Goal: Transaction & Acquisition: Purchase product/service

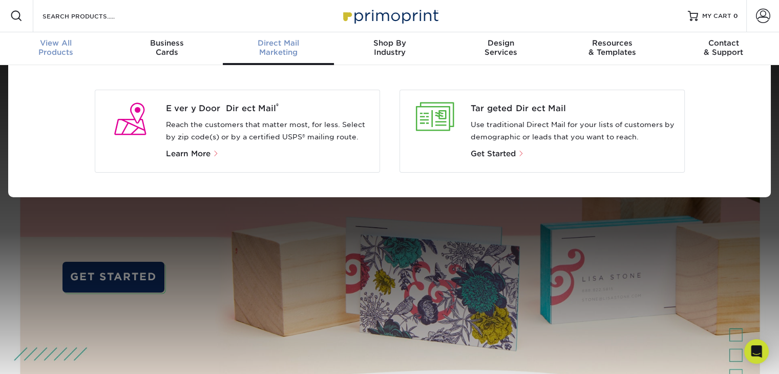
scroll to position [1, 0]
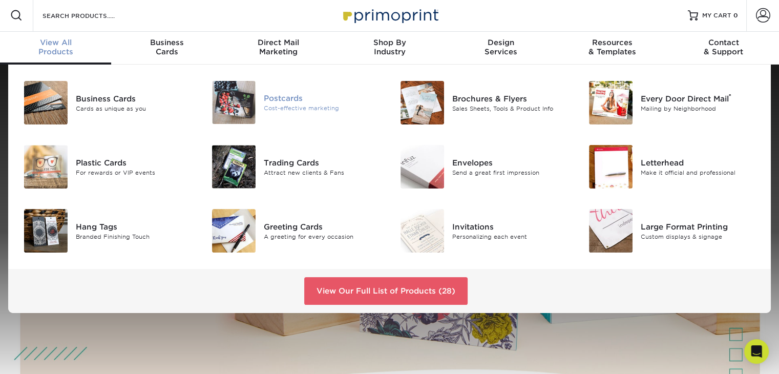
click at [239, 93] on img at bounding box center [234, 102] width 44 height 43
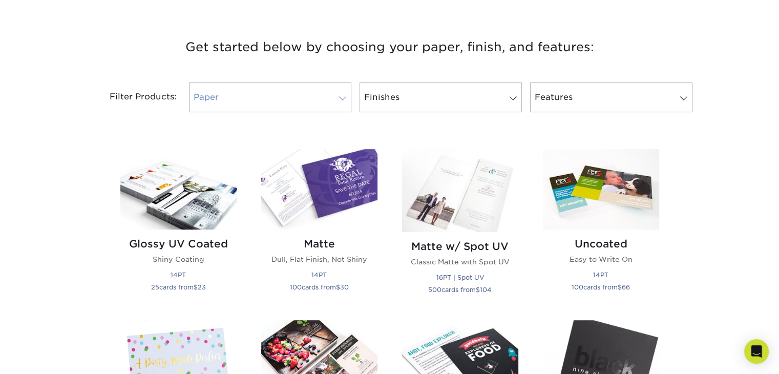
scroll to position [390, 0]
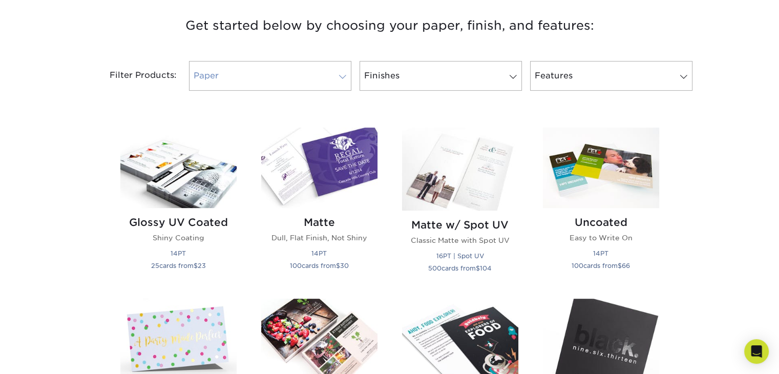
click at [342, 73] on span at bounding box center [343, 77] width 14 height 8
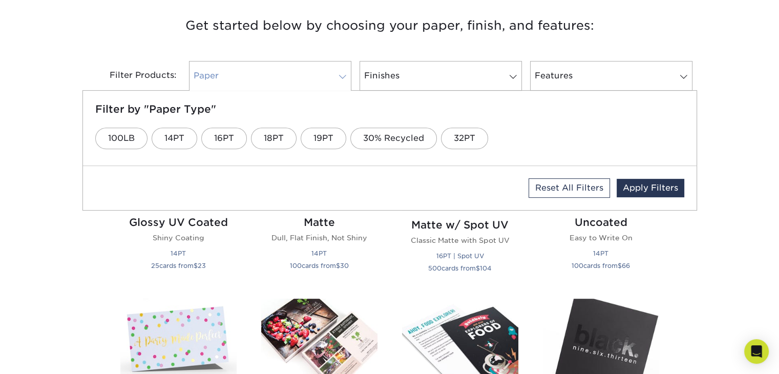
click at [339, 77] on span at bounding box center [343, 77] width 14 height 8
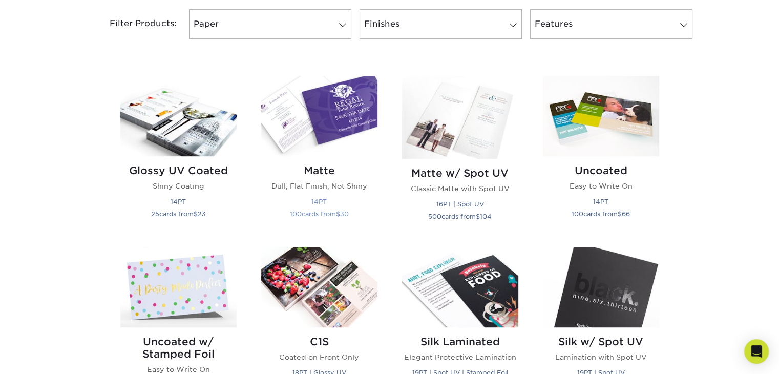
scroll to position [442, 0]
click at [334, 150] on img at bounding box center [319, 116] width 116 height 80
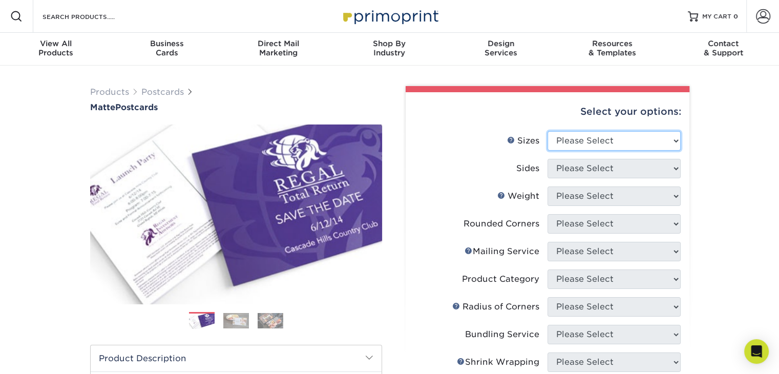
click at [582, 146] on select "Please Select 1.5" x 7" 2" x 4" 2" x 6" 2" x 7" 2" x 8" 2.12" x 5.5" 2.125" x 5…" at bounding box center [614, 140] width 133 height 19
select select "4.00x6.00"
click at [548, 131] on select "Please Select 1.5" x 7" 2" x 4" 2" x 6" 2" x 7" 2" x 8" 2.12" x 5.5" 2.125" x 5…" at bounding box center [614, 140] width 133 height 19
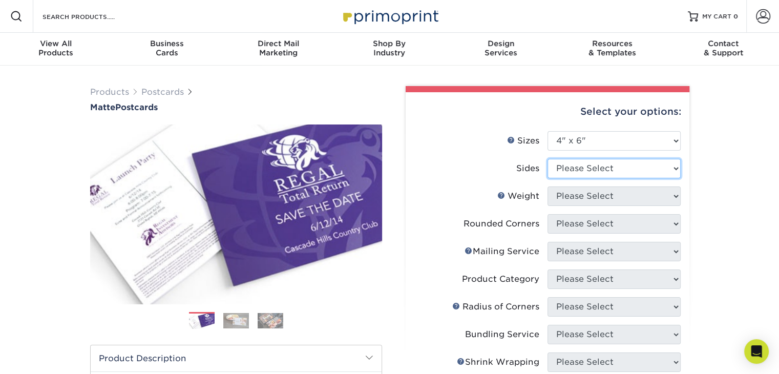
click at [621, 163] on select "Please Select Print Both Sides Print Front Only" at bounding box center [614, 168] width 133 height 19
select select "13abbda7-1d64-4f25-8bb2-c179b224825d"
click at [548, 159] on select "Please Select Print Both Sides Print Front Only" at bounding box center [614, 168] width 133 height 19
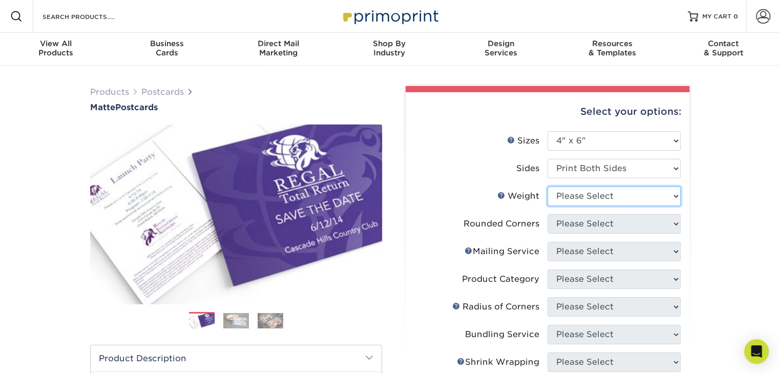
click at [600, 197] on select "Please Select 16PT 14PT" at bounding box center [614, 196] width 133 height 19
select select "14PT"
click at [548, 187] on select "Please Select 16PT 14PT" at bounding box center [614, 196] width 133 height 19
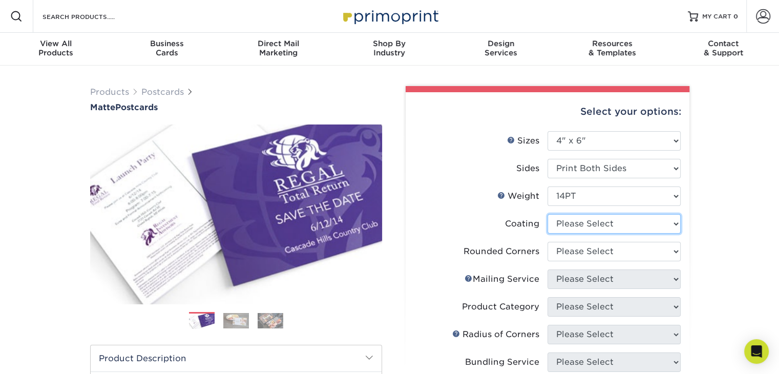
click at [582, 230] on select at bounding box center [614, 223] width 133 height 19
select select "121bb7b5-3b4d-429f-bd8d-bbf80e953313"
click at [548, 214] on select at bounding box center [614, 223] width 133 height 19
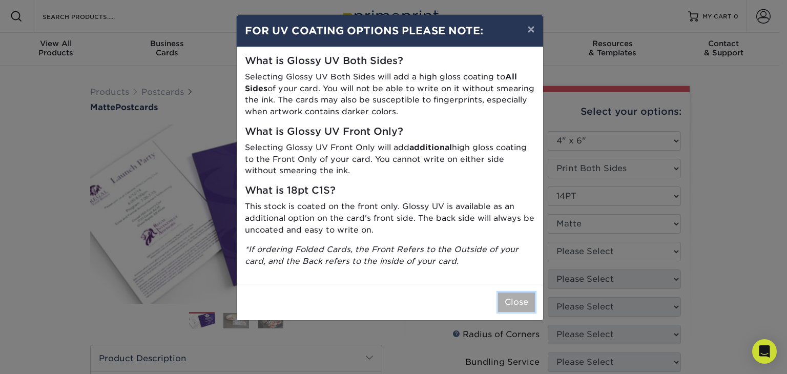
click at [514, 308] on button "Close" at bounding box center [516, 302] width 37 height 19
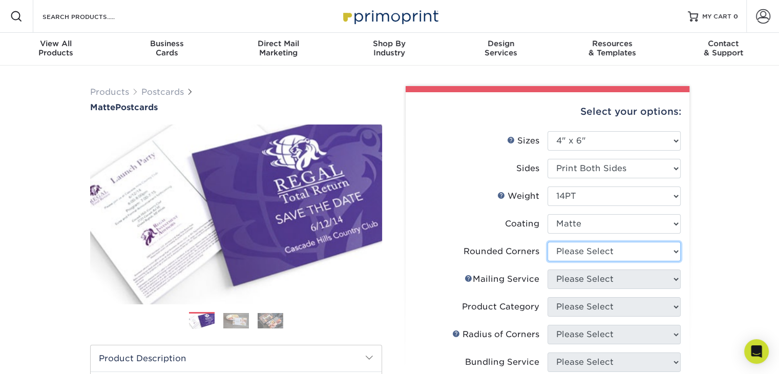
click at [579, 244] on select "Please Select Yes - Round 4 Corners No" at bounding box center [614, 251] width 133 height 19
click at [548, 242] on select "Please Select Yes - Round 4 Corners No" at bounding box center [614, 251] width 133 height 19
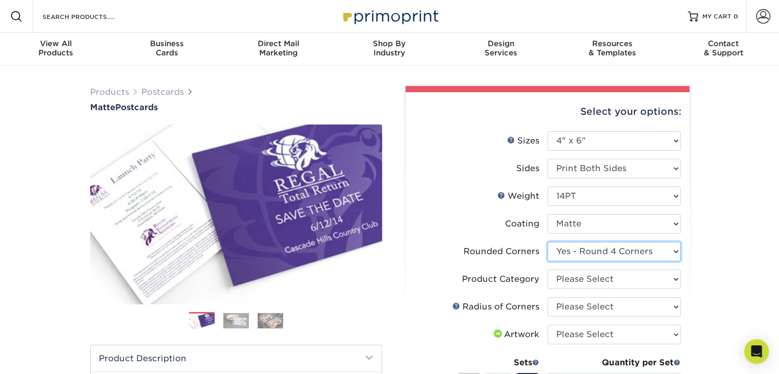
click at [646, 254] on select "Please Select Yes - Round 4 Corners No" at bounding box center [614, 251] width 133 height 19
select select "0"
click at [548, 242] on select "Please Select Yes - Round 4 Corners No" at bounding box center [614, 251] width 133 height 19
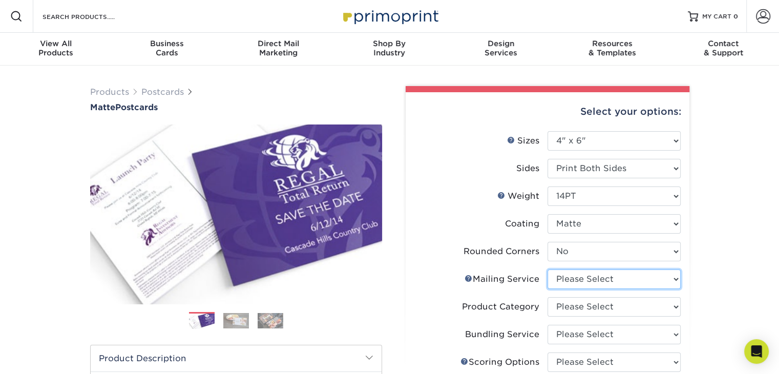
click at [593, 285] on select "Please Select No Direct Mailing Service No, I will mail/stamp/imprint Direct Ma…" at bounding box center [614, 279] width 133 height 19
select select "3e5e9bdd-d78a-4c28-a41d-fe1407925ca6"
click at [548, 270] on select "Please Select No Direct Mailing Service No, I will mail/stamp/imprint Direct Ma…" at bounding box center [614, 279] width 133 height 19
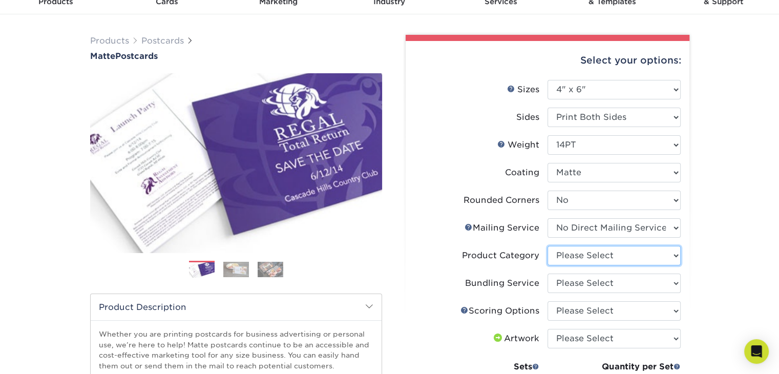
click at [595, 254] on select "Please Select Postcards" at bounding box center [614, 255] width 133 height 19
select select "9b7272e0-d6c8-4c3c-8e97-d3a1bcdab858"
click at [548, 246] on select "Please Select Postcards" at bounding box center [614, 255] width 133 height 19
click at [586, 285] on select "Please Select No Bundling Services Yes, Bundles of 50 (+2 Days) Yes, Bundles of…" at bounding box center [614, 283] width 133 height 19
select select "58689abb-25c0-461c-a4c3-a80b627d6649"
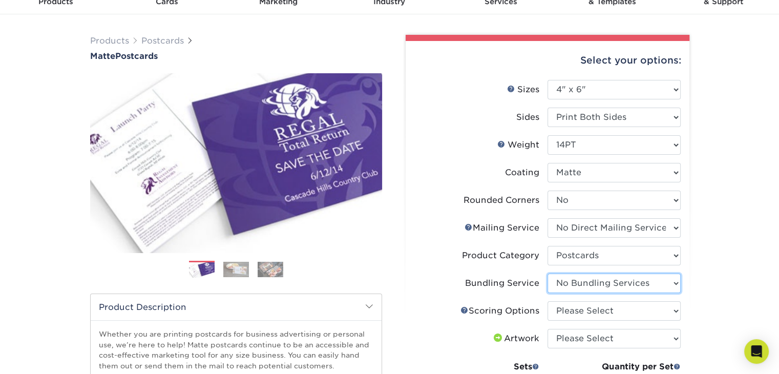
click at [548, 274] on select "Please Select No Bundling Services Yes, Bundles of 50 (+2 Days) Yes, Bundles of…" at bounding box center [614, 283] width 133 height 19
click at [588, 310] on select "Please Select No Scoring One Score" at bounding box center [614, 310] width 133 height 19
click at [578, 287] on select "Please Select No Bundling Services Yes, Bundles of 50 (+2 Days) Yes, Bundles of…" at bounding box center [614, 283] width 133 height 19
click at [527, 305] on div "Scoring Help Scoring Options" at bounding box center [500, 311] width 79 height 12
click at [564, 316] on select "Please Select No Scoring One Score" at bounding box center [614, 310] width 133 height 19
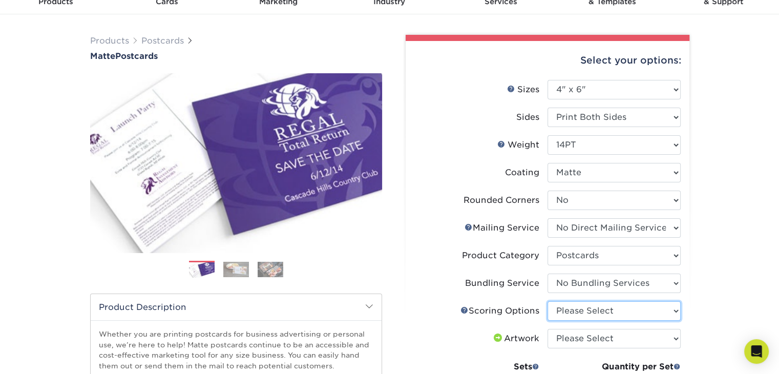
select select "16ebe401-5398-422d-8cb0-f3adbb82deb5"
click at [548, 301] on select "Please Select No Scoring One Score" at bounding box center [614, 310] width 133 height 19
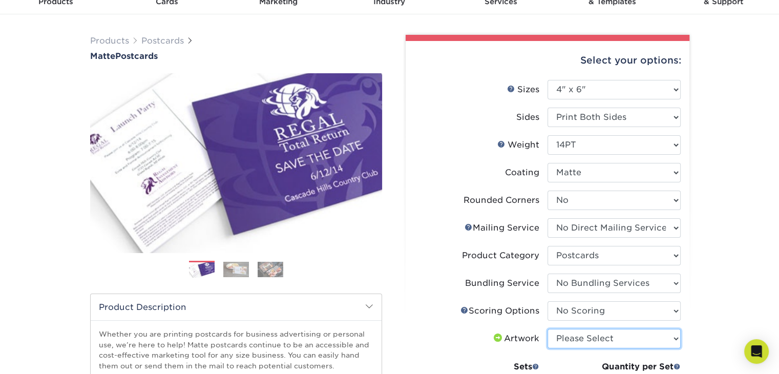
click at [568, 338] on select "Please Select I will upload files I need a design - $150" at bounding box center [614, 338] width 133 height 19
select select "upload"
click at [548, 329] on select "Please Select I will upload files I need a design - $150" at bounding box center [614, 338] width 133 height 19
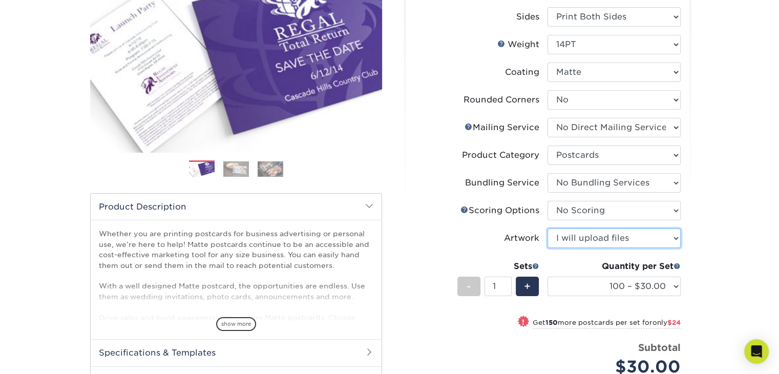
scroll to position [151, 0]
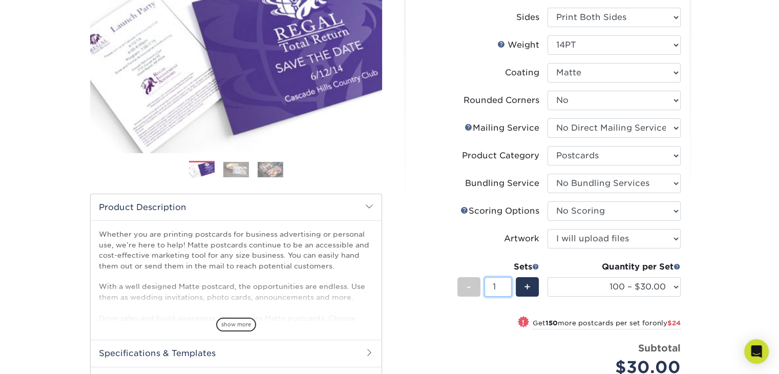
click at [493, 283] on input "1" at bounding box center [498, 286] width 27 height 19
click at [613, 283] on select "100 – $30.00 250 – $54.00 500 – $64.00 1000 – $73.00 2500 – $149.00 5000 – $222…" at bounding box center [614, 286] width 133 height 19
click at [498, 259] on li "Sets - 1 + Quantity per Set 100 – $30.00 250 – $54.00 500 – $64.00 1000 – $73.0…" at bounding box center [548, 287] width 266 height 60
click at [499, 292] on input "1" at bounding box center [498, 286] width 27 height 19
type input "50"
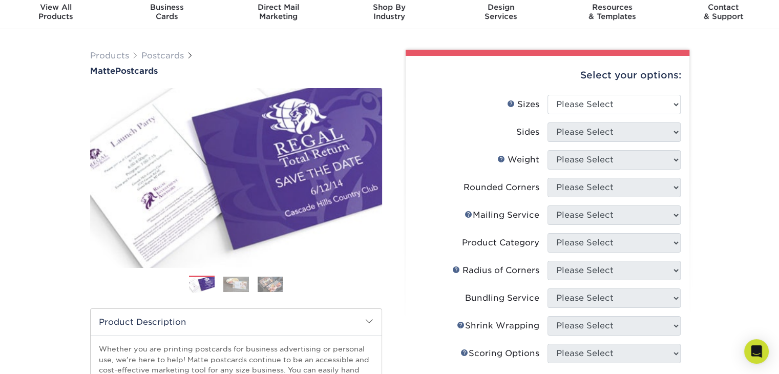
scroll to position [47, 0]
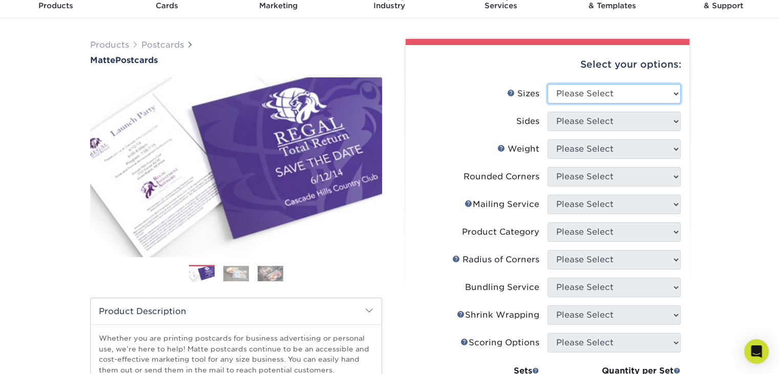
click at [586, 89] on select "Please Select 1.5" x 7" 2" x 4" 2" x 6" 2" x 7" 2" x 8" 2.12" x 5.5" 2.125" x 5…" at bounding box center [614, 93] width 133 height 19
select select "4.00x6.00"
click at [548, 84] on select "Please Select 1.5" x 7" 2" x 4" 2" x 6" 2" x 7" 2" x 8" 2.12" x 5.5" 2.125" x 5…" at bounding box center [614, 93] width 133 height 19
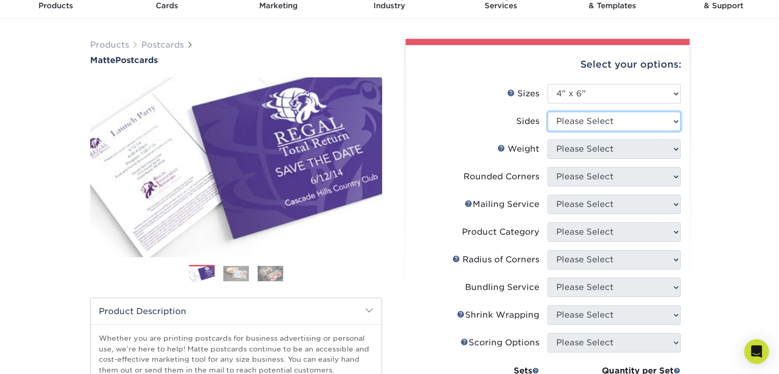
click at [570, 123] on select "Please Select Print Both Sides Print Front Only" at bounding box center [614, 121] width 133 height 19
select select "13abbda7-1d64-4f25-8bb2-c179b224825d"
click at [548, 112] on select "Please Select Print Both Sides Print Front Only" at bounding box center [614, 121] width 133 height 19
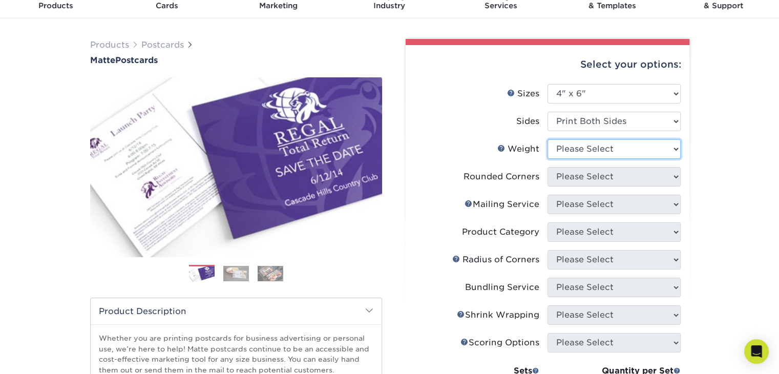
click at [562, 151] on select "Please Select 16PT 14PT" at bounding box center [614, 148] width 133 height 19
select select "14PT"
click at [548, 139] on select "Please Select 16PT 14PT" at bounding box center [614, 148] width 133 height 19
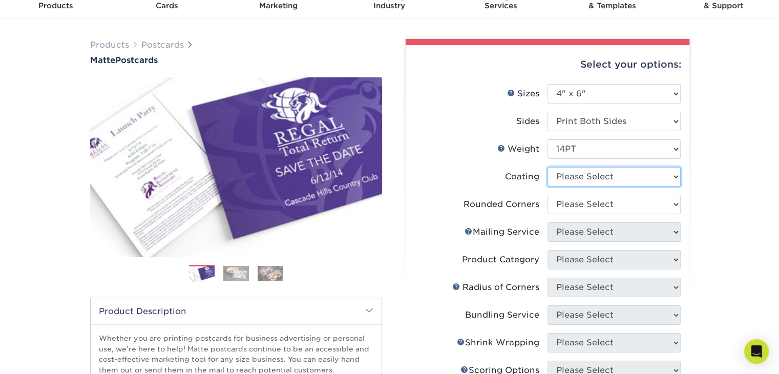
click at [568, 181] on select at bounding box center [614, 176] width 133 height 19
select select "121bb7b5-3b4d-429f-bd8d-bbf80e953313"
click at [548, 167] on select at bounding box center [614, 176] width 133 height 19
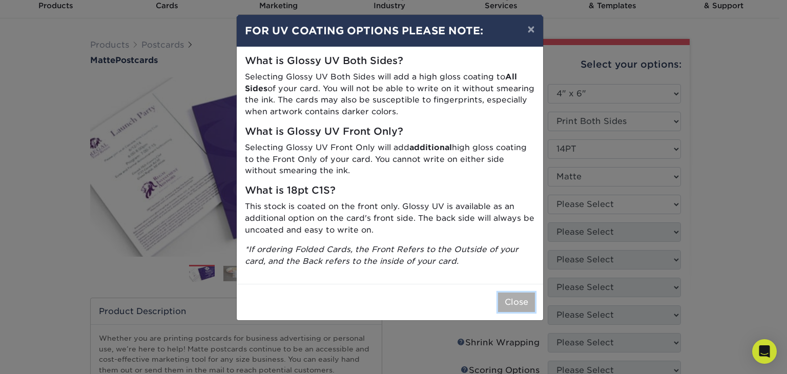
click at [520, 299] on button "Close" at bounding box center [516, 302] width 37 height 19
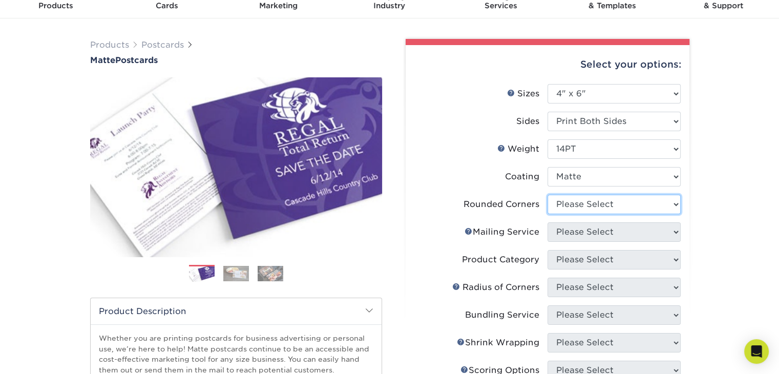
click at [579, 208] on select "Please Select Yes - Round 4 Corners No" at bounding box center [614, 204] width 133 height 19
select select "0"
click at [548, 195] on select "Please Select Yes - Round 4 Corners No" at bounding box center [614, 204] width 133 height 19
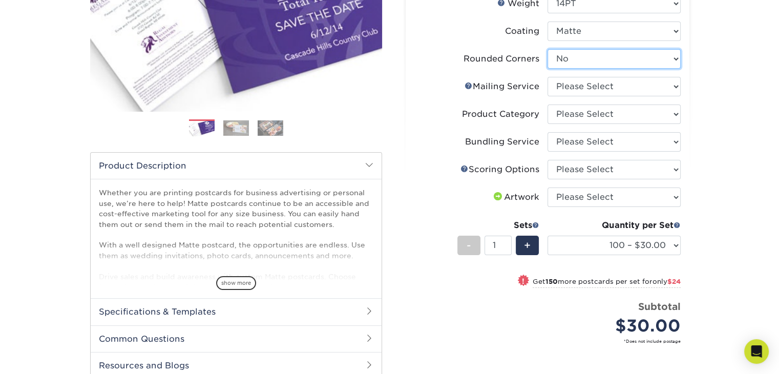
scroll to position [193, 0]
click at [526, 244] on span "+" at bounding box center [527, 245] width 7 height 15
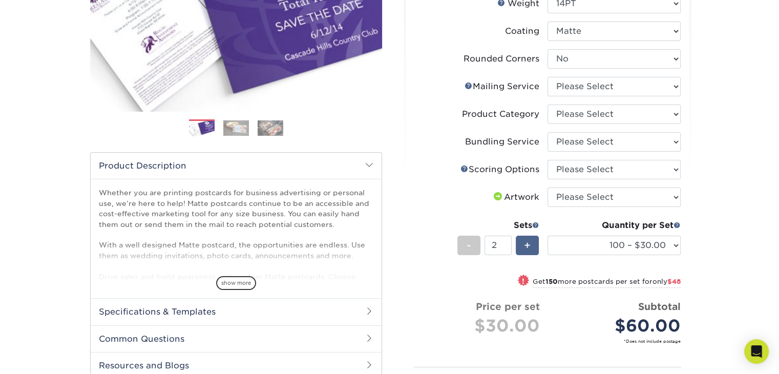
click at [526, 244] on span "+" at bounding box center [527, 245] width 7 height 15
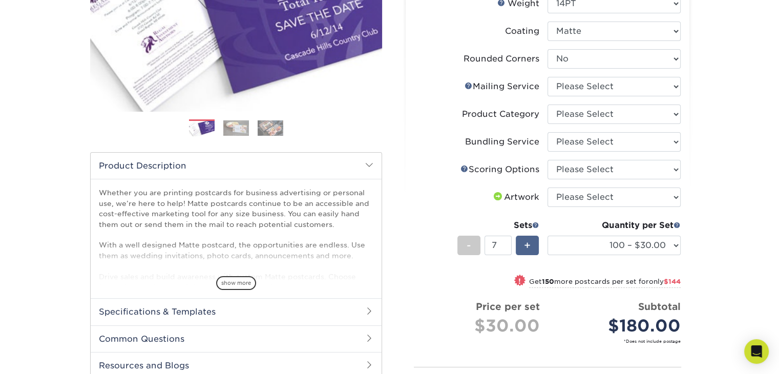
click at [526, 244] on span "+" at bounding box center [527, 245] width 7 height 15
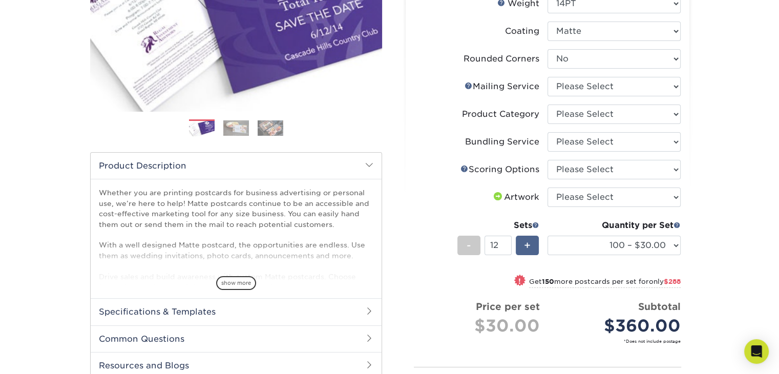
click at [526, 244] on span "+" at bounding box center [527, 245] width 7 height 15
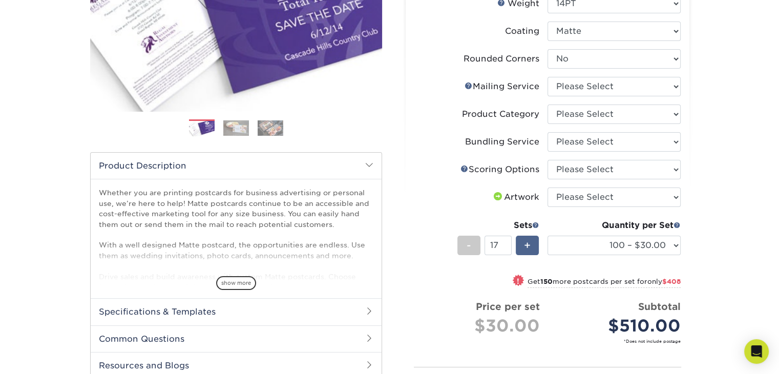
click at [526, 244] on span "+" at bounding box center [527, 245] width 7 height 15
click at [501, 244] on input "18" at bounding box center [498, 245] width 27 height 19
type input "1"
type input "50"
click at [607, 267] on li "Sets - 50 + Quantity per Set 100 – $30.00 250 – $54.00 500 – $64.00 1000 – $73.…" at bounding box center [548, 245] width 266 height 60
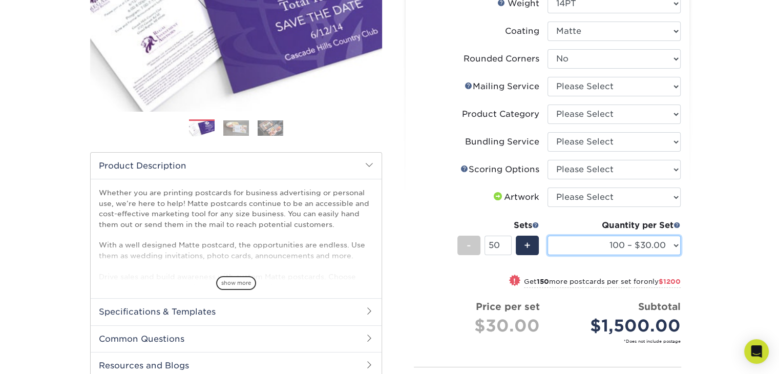
click at [581, 242] on select "100 – $30.00 250 – $54.00 500 – $64.00 1000 – $73.00 2500 – $149.00 5000 – $222…" at bounding box center [614, 245] width 133 height 19
click at [720, 196] on div "Products Postcards Matte Postcards Next $" at bounding box center [389, 207] width 779 height 668
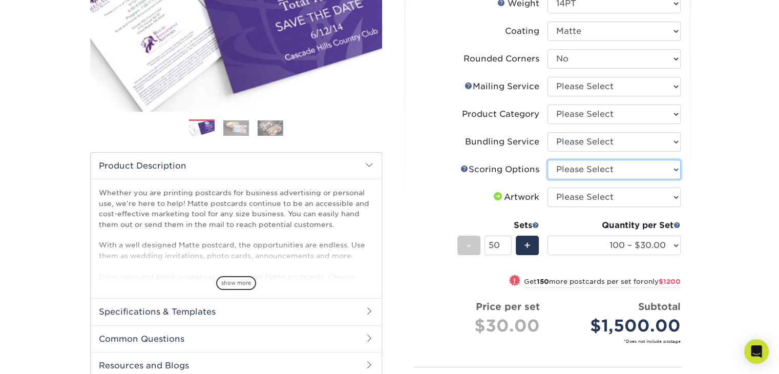
click at [596, 172] on select "Please Select No Scoring One Score" at bounding box center [614, 169] width 133 height 19
select select "16ebe401-5398-422d-8cb0-f3adbb82deb5"
click at [548, 160] on select "Please Select No Scoring One Score" at bounding box center [614, 169] width 133 height 19
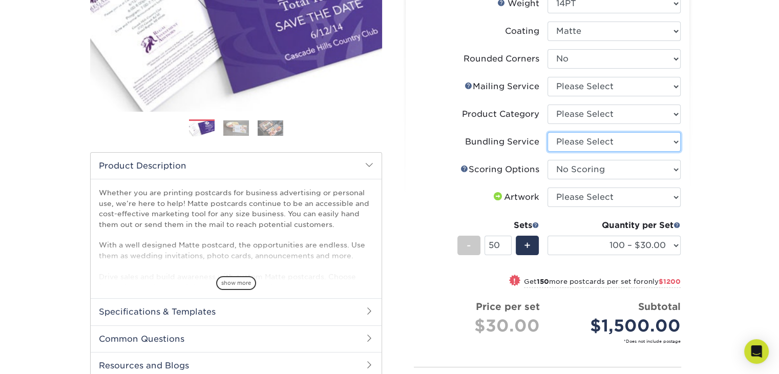
click at [571, 145] on select "Please Select No Bundling Services Yes, Bundles of 50 (+2 Days) Yes, Bundles of…" at bounding box center [614, 141] width 133 height 19
select select "58689abb-25c0-461c-a4c3-a80b627d6649"
click at [548, 132] on select "Please Select No Bundling Services Yes, Bundles of 50 (+2 Days) Yes, Bundles of…" at bounding box center [614, 141] width 133 height 19
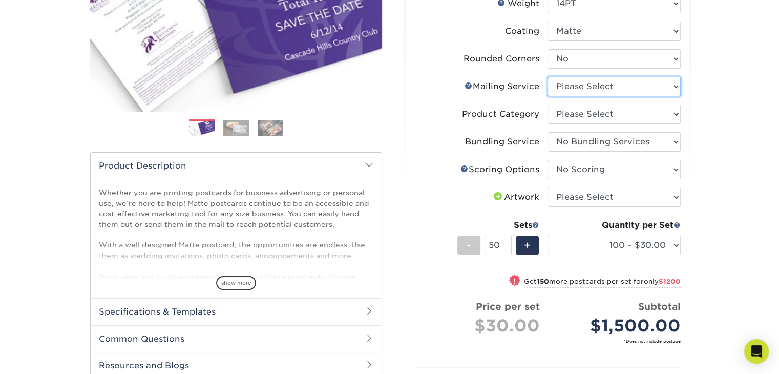
click at [577, 91] on select "Please Select No Direct Mailing Service No, I will mail/stamp/imprint Direct Ma…" at bounding box center [614, 86] width 133 height 19
select select "3e5e9bdd-d78a-4c28-a41d-fe1407925ca6"
click at [548, 77] on select "Please Select No Direct Mailing Service No, I will mail/stamp/imprint Direct Ma…" at bounding box center [614, 86] width 133 height 19
click at [567, 116] on select "Please Select Postcards" at bounding box center [614, 114] width 133 height 19
select select "9b7272e0-d6c8-4c3c-8e97-d3a1bcdab858"
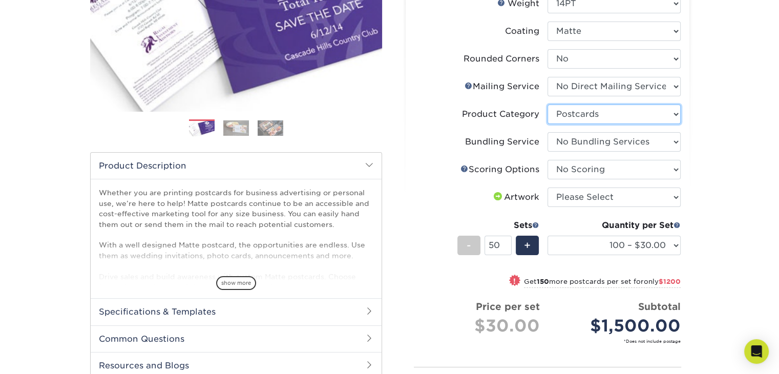
click at [548, 105] on select "Please Select Postcards" at bounding box center [614, 114] width 133 height 19
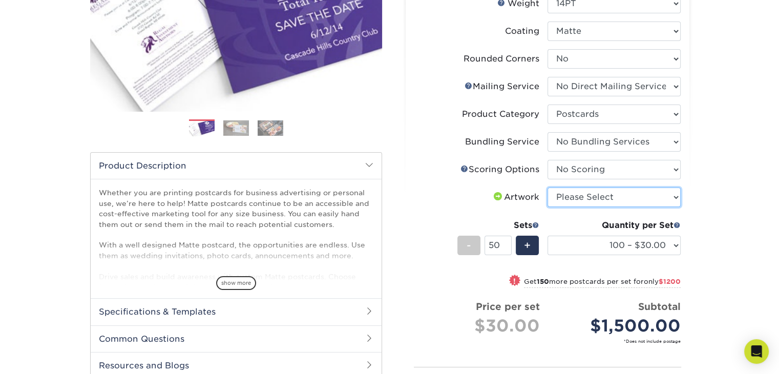
click at [584, 194] on select "Please Select I will upload files I need a design - $150" at bounding box center [614, 197] width 133 height 19
select select "upload"
click at [548, 188] on select "Please Select I will upload files I need a design - $150" at bounding box center [614, 197] width 133 height 19
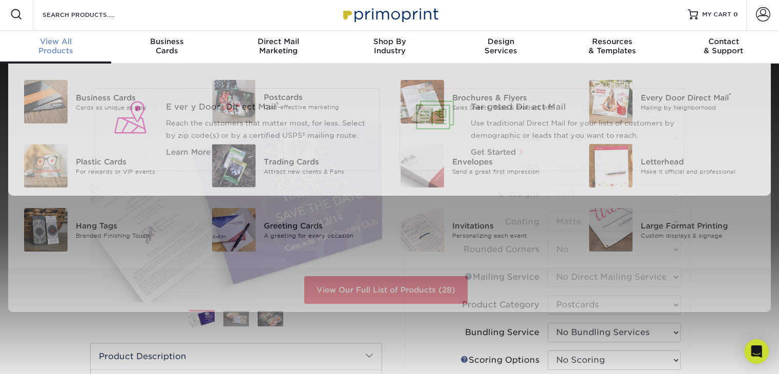
scroll to position [2, 0]
click at [51, 47] on div "View All Products" at bounding box center [55, 46] width 111 height 18
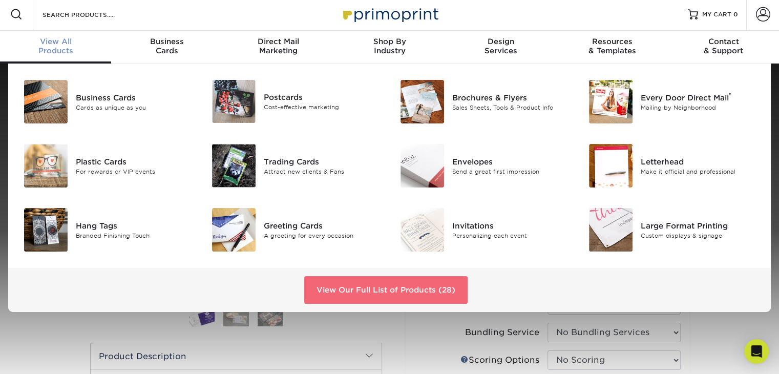
click at [369, 288] on link "View Our Full List of Products (28)" at bounding box center [385, 290] width 163 height 28
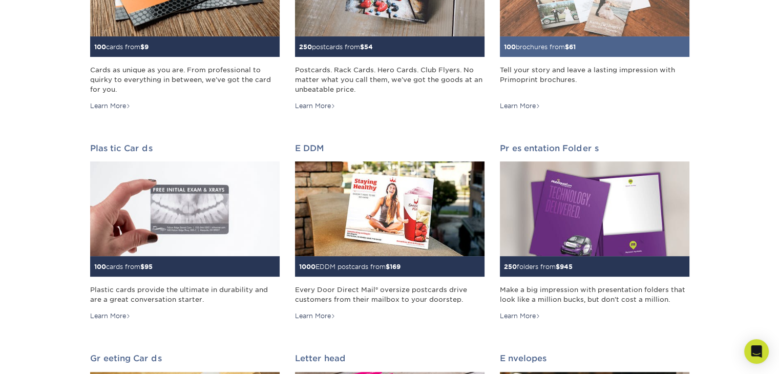
scroll to position [294, 0]
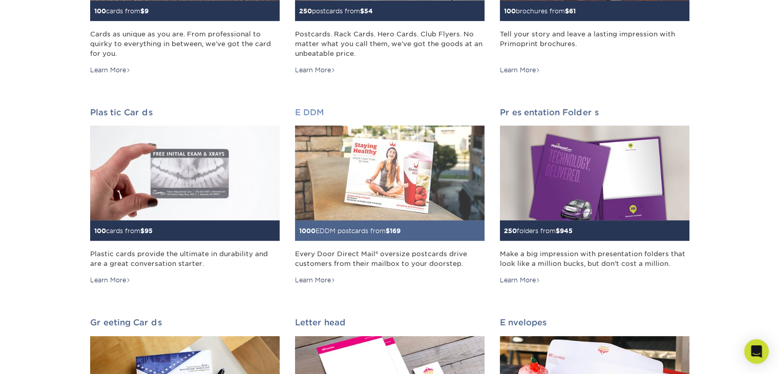
click at [359, 188] on img at bounding box center [390, 173] width 190 height 95
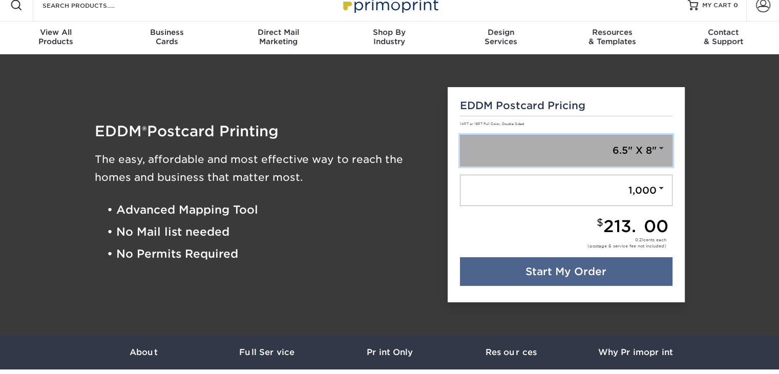
click at [552, 153] on link "6.5" X 8"" at bounding box center [566, 151] width 213 height 32
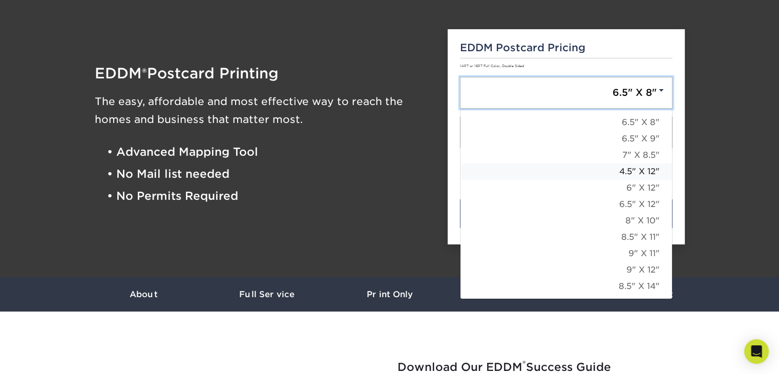
scroll to position [28, 0]
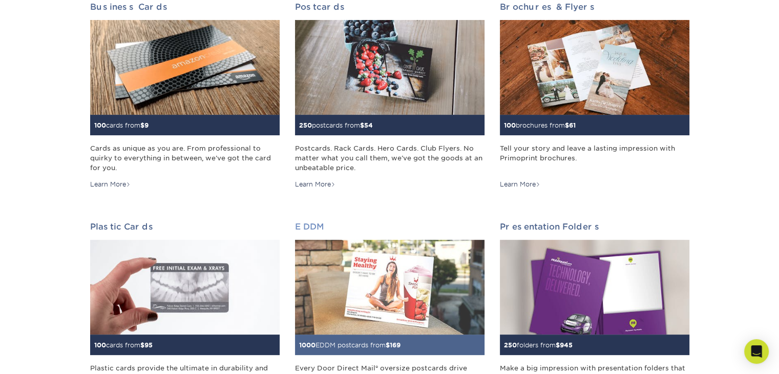
scroll to position [164, 0]
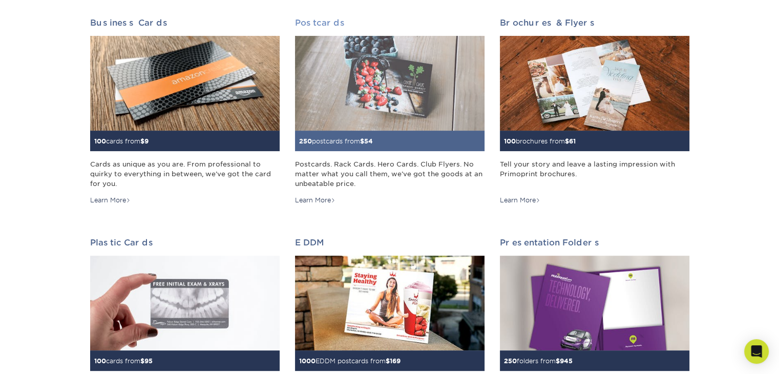
click at [378, 105] on img at bounding box center [390, 83] width 190 height 95
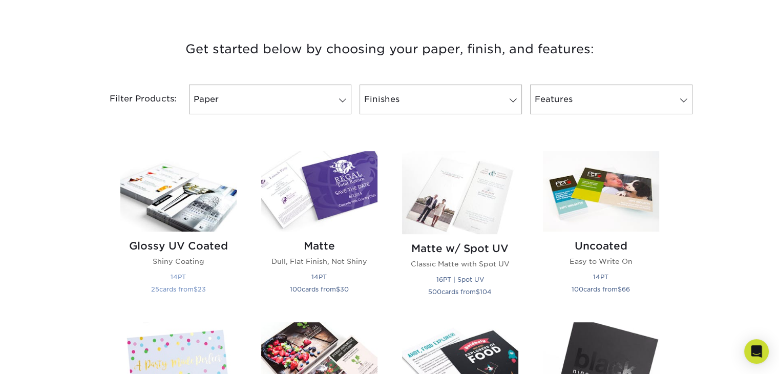
scroll to position [419, 0]
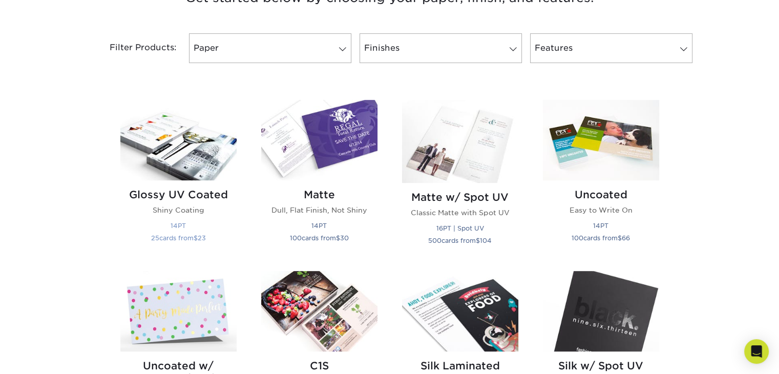
click at [218, 203] on div "Glossy UV Coated Shiny Coating 14PT 25 cards from $ 23" at bounding box center [178, 218] width 116 height 76
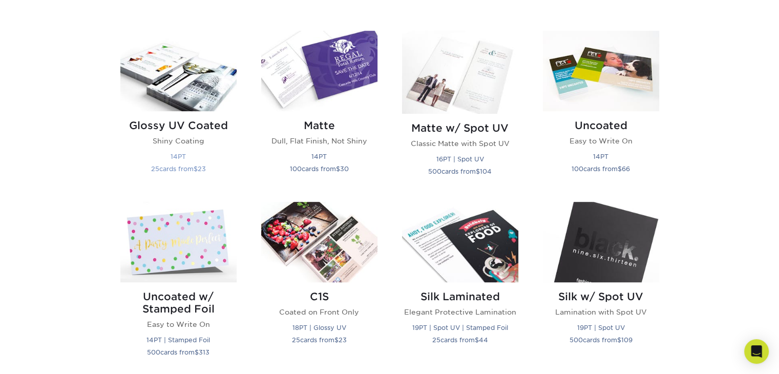
scroll to position [487, 0]
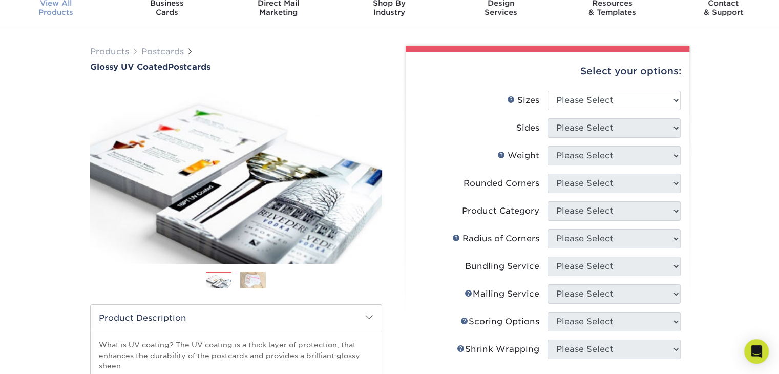
scroll to position [41, 0]
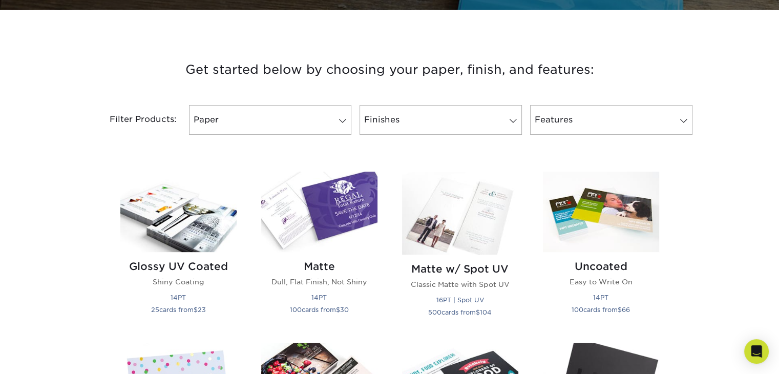
scroll to position [344, 0]
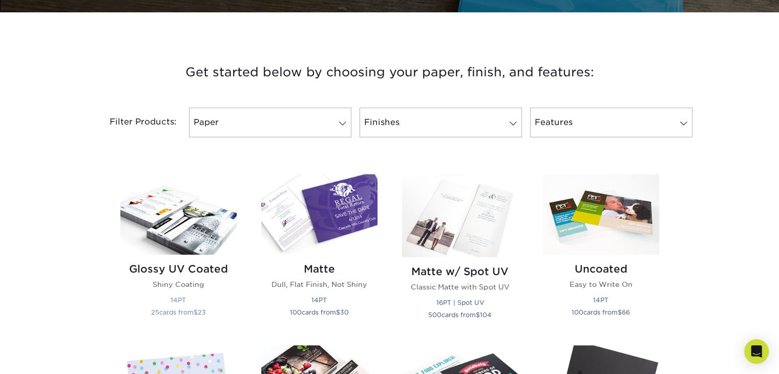
click at [162, 209] on img at bounding box center [178, 214] width 116 height 80
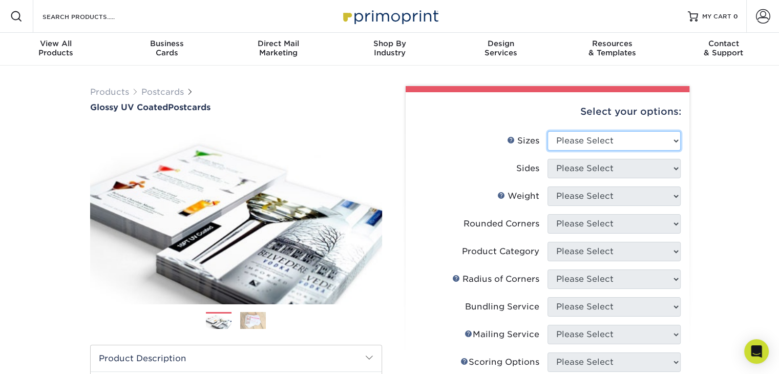
click at [586, 138] on select "Please Select 1.5" x 7" 2" x 4" 2" x 6" 2" x 7" 2" x 8" 2.12" x 5.5" 2.12" x 5.…" at bounding box center [614, 140] width 133 height 19
select select "4.00x6.00"
click at [548, 131] on select "Please Select 1.5" x 7" 2" x 4" 2" x 6" 2" x 7" 2" x 8" 2.12" x 5.5" 2.12" x 5.…" at bounding box center [614, 140] width 133 height 19
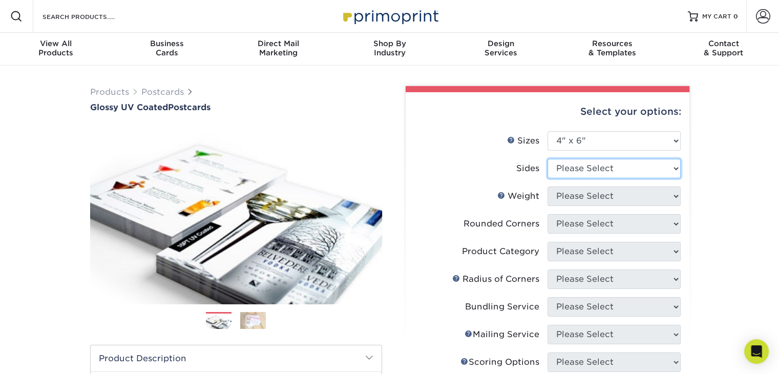
click at [558, 164] on select "Please Select Print Both Sides Print Front Only" at bounding box center [614, 168] width 133 height 19
select select "13abbda7-1d64-4f25-8bb2-c179b224825d"
click at [548, 159] on select "Please Select Print Both Sides Print Front Only" at bounding box center [614, 168] width 133 height 19
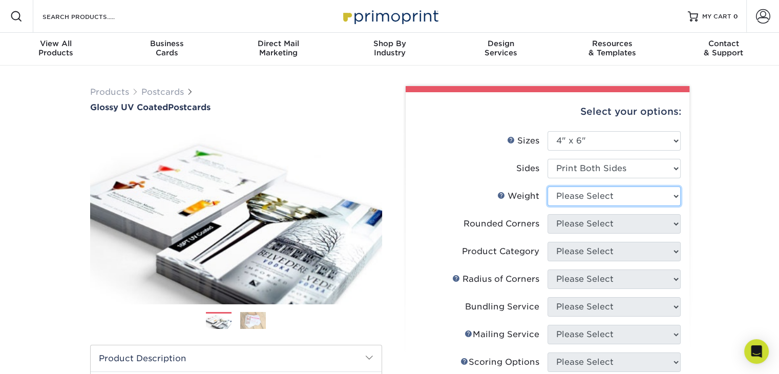
click at [562, 197] on select "Please Select 14PT 16PT 18PT C1S" at bounding box center [614, 196] width 133 height 19
select select "14PT"
click at [548, 187] on select "Please Select 14PT 16PT 18PT C1S" at bounding box center [614, 196] width 133 height 19
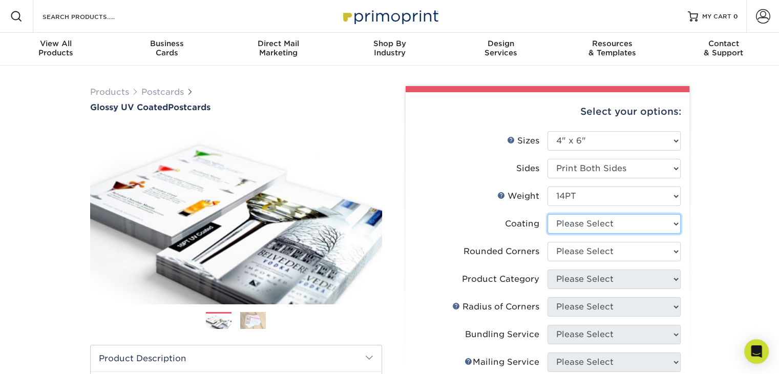
click at [563, 217] on select at bounding box center [614, 223] width 133 height 19
select select "ae367451-b2b8-45df-a344-0f05b6a12993"
click at [548, 214] on select at bounding box center [614, 223] width 133 height 19
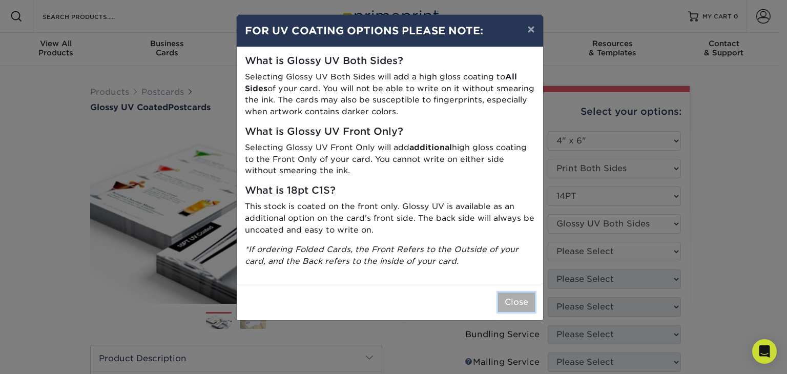
click at [522, 296] on button "Close" at bounding box center [516, 302] width 37 height 19
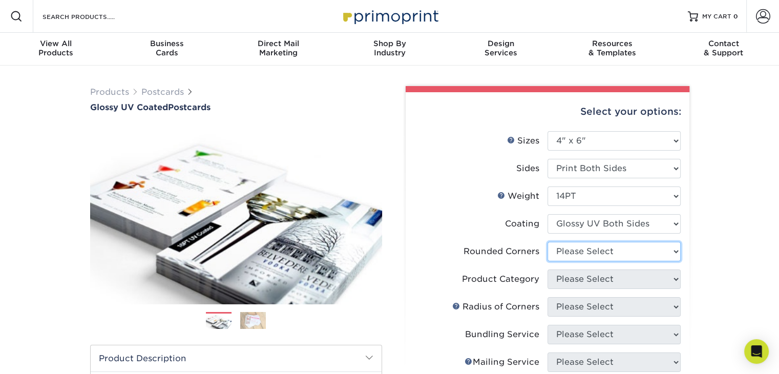
click at [574, 251] on select "Please Select Yes - Round 4 Corners No" at bounding box center [614, 251] width 133 height 19
select select "0"
click at [548, 242] on select "Please Select Yes - Round 4 Corners No" at bounding box center [614, 251] width 133 height 19
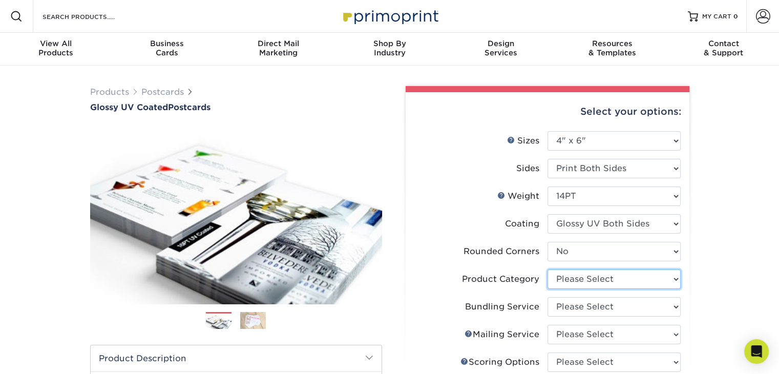
click at [663, 281] on select "Please Select Postcards" at bounding box center [614, 279] width 133 height 19
select select "9b7272e0-d6c8-4c3c-8e97-d3a1bcdab858"
click at [548, 270] on select "Please Select Postcards" at bounding box center [614, 279] width 133 height 19
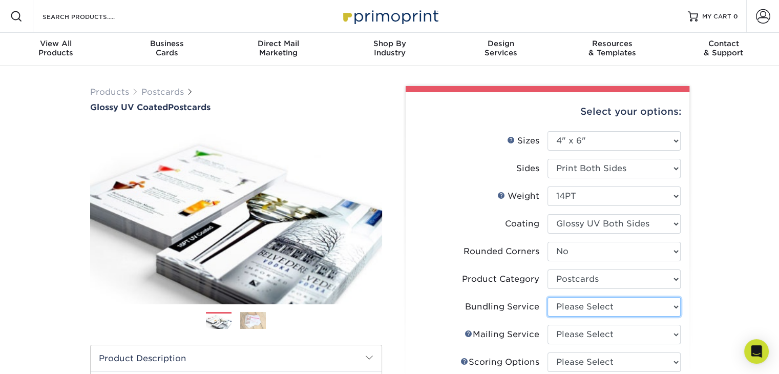
click at [602, 314] on select "Please Select No Bundling Services Yes, Bundles of 50 (+2 Days) Yes, Bundles of…" at bounding box center [614, 306] width 133 height 19
select select "58689abb-25c0-461c-a4c3-a80b627d6649"
click at [548, 297] on select "Please Select No Bundling Services Yes, Bundles of 50 (+2 Days) Yes, Bundles of…" at bounding box center [614, 306] width 133 height 19
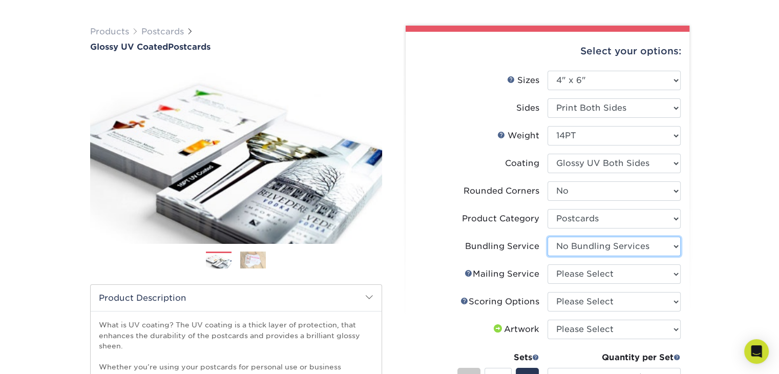
scroll to position [61, 0]
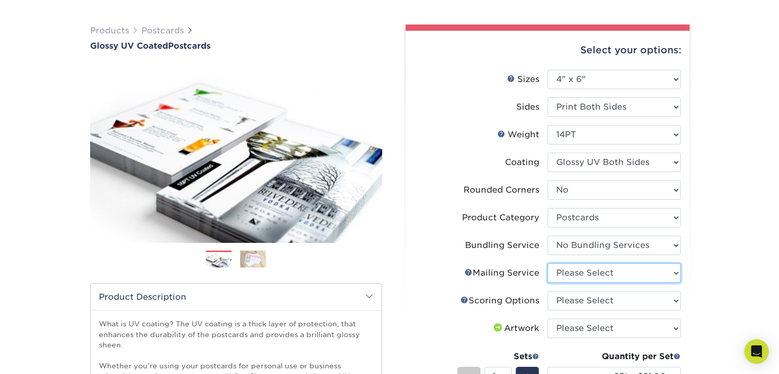
click at [571, 275] on select "Please Select No Direct Mailing Service No, I will mail/stamp/imprint Direct Ma…" at bounding box center [614, 272] width 133 height 19
select select "3e5e9bdd-d78a-4c28-a41d-fe1407925ca6"
click at [548, 263] on select "Please Select No Direct Mailing Service No, I will mail/stamp/imprint Direct Ma…" at bounding box center [614, 272] width 133 height 19
click at [591, 302] on select "Please Select No Scoring One Score" at bounding box center [614, 300] width 133 height 19
select select "16ebe401-5398-422d-8cb0-f3adbb82deb5"
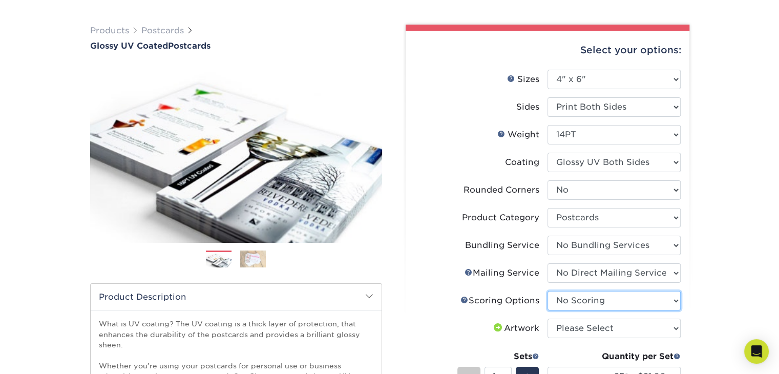
click at [548, 291] on select "Please Select No Scoring One Score" at bounding box center [614, 300] width 133 height 19
click at [592, 329] on select "Please Select I will upload files I need a design - $150" at bounding box center [614, 328] width 133 height 19
select select "upload"
click at [548, 319] on select "Please Select I will upload files I need a design - $150" at bounding box center [614, 328] width 133 height 19
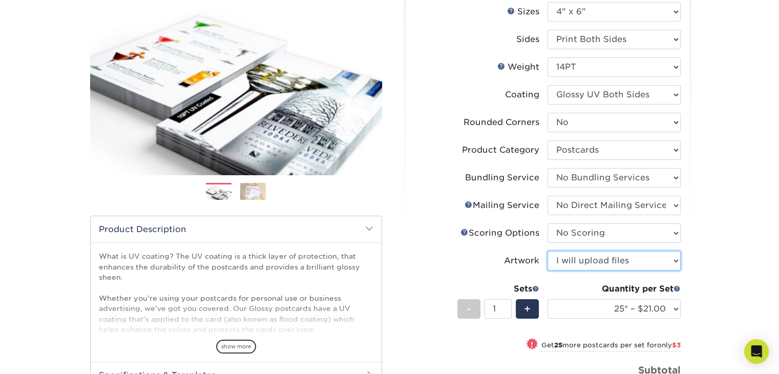
scroll to position [154, 0]
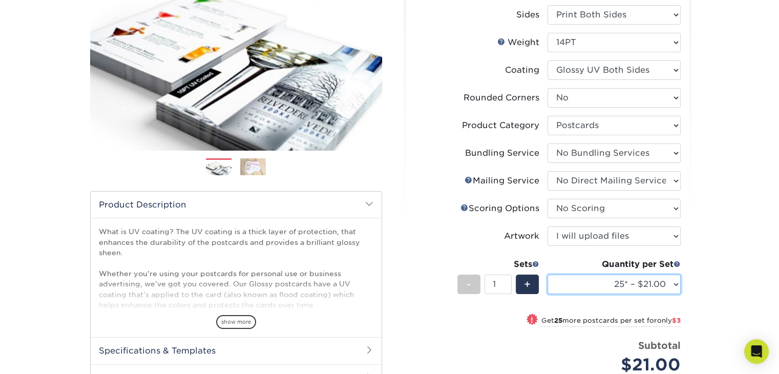
click at [621, 281] on select "25* – $21.00 50* – $24.00 75* – $30.00 100* – $39.00 250* – $62.00 500 – $85.00…" at bounding box center [614, 284] width 133 height 19
click at [582, 278] on select "25* – $21.00 50* – $24.00 75* – $30.00 100* – $39.00 250* – $62.00 500 – $85.00…" at bounding box center [614, 284] width 133 height 19
click at [548, 275] on select "25* – $21.00 50* – $24.00 75* – $30.00 100* – $39.00 250* – $62.00 500 – $85.00…" at bounding box center [614, 284] width 133 height 19
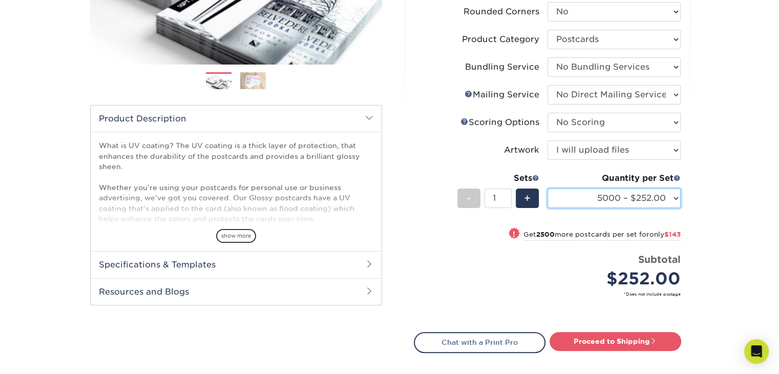
scroll to position [239, 0]
click at [590, 197] on select "25* – $21.00 50* – $24.00 75* – $30.00 100* – $39.00 250* – $62.00 500 – $85.00…" at bounding box center [614, 198] width 133 height 19
select select "7500 – $395.00"
click at [548, 189] on select "25* – $21.00 50* – $24.00 75* – $30.00 100* – $39.00 250* – $62.00 500 – $85.00…" at bounding box center [614, 198] width 133 height 19
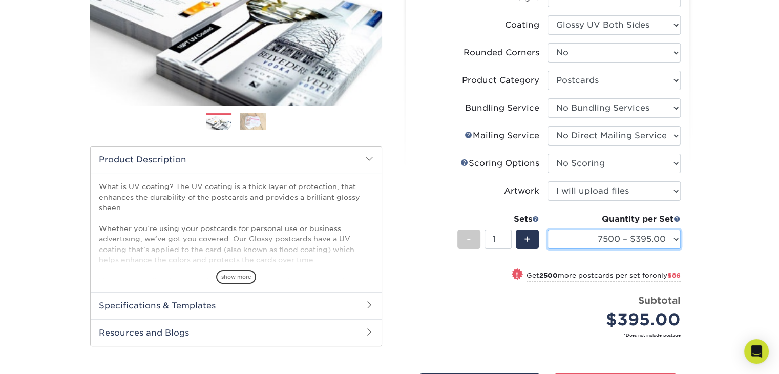
scroll to position [273, 0]
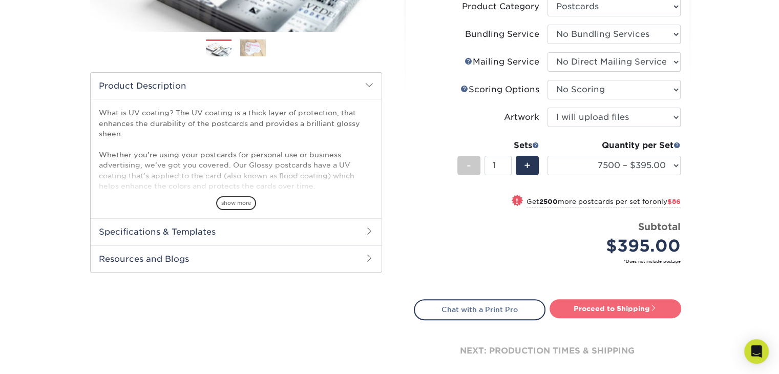
click at [591, 307] on link "Proceed to Shipping" at bounding box center [616, 308] width 132 height 18
type input "Set 1"
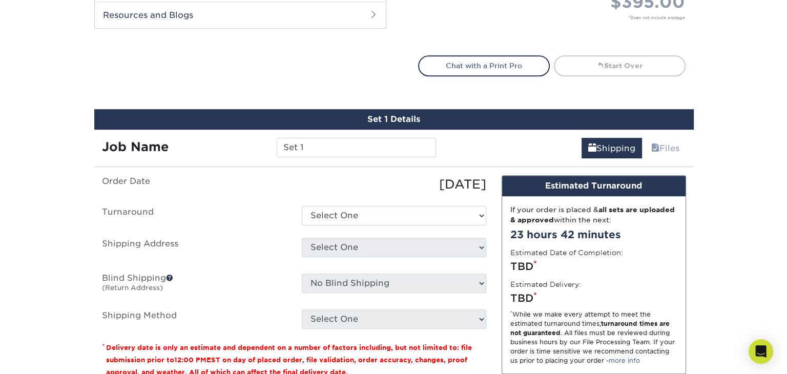
scroll to position [599, 0]
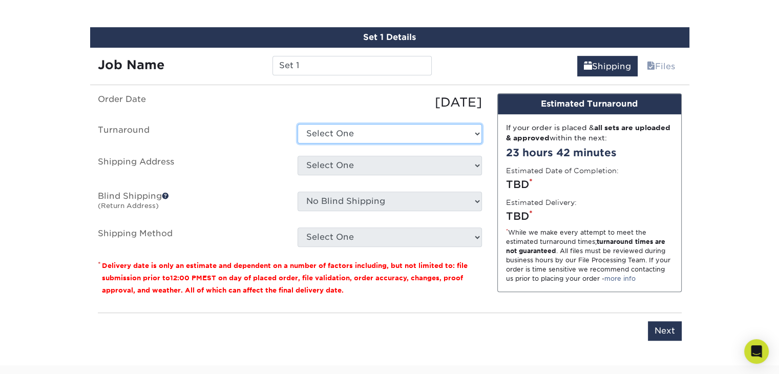
click at [351, 134] on select "Select One 2-4 Business Days 2 Day Next Business Day" at bounding box center [390, 133] width 184 height 19
select select "a8f34c99-9764-47e8-b5d4-dcc791bff1f0"
click at [298, 124] on select "Select One 2-4 Business Days 2 Day Next Business Day" at bounding box center [390, 133] width 184 height 19
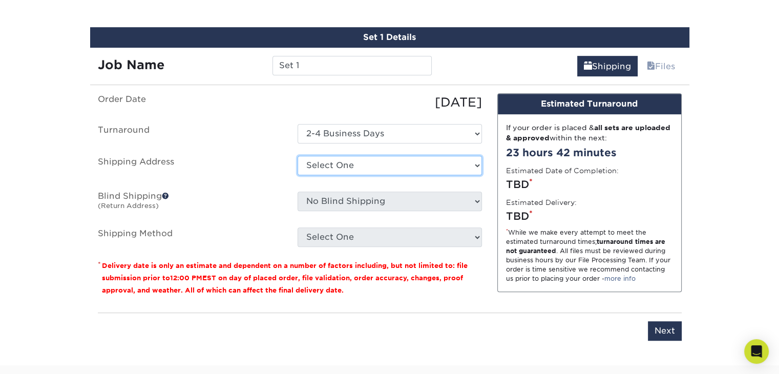
click at [365, 159] on select "Select One + Add New Address - Login" at bounding box center [390, 165] width 184 height 19
click at [298, 156] on select "Select One + Add New Address - Login" at bounding box center [390, 165] width 184 height 19
click at [338, 167] on select "Select One + Add New Address - Login" at bounding box center [390, 165] width 184 height 19
select select "newaddress"
click at [298, 156] on select "Select One + Add New Address - Login" at bounding box center [390, 165] width 184 height 19
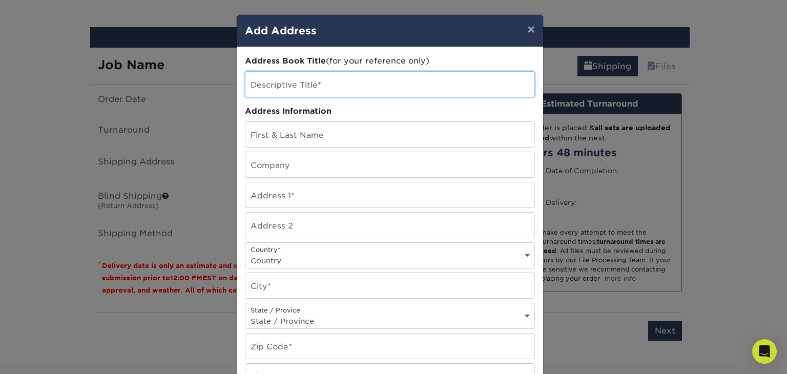
click at [282, 93] on input "text" at bounding box center [389, 84] width 289 height 25
type input "JCS"
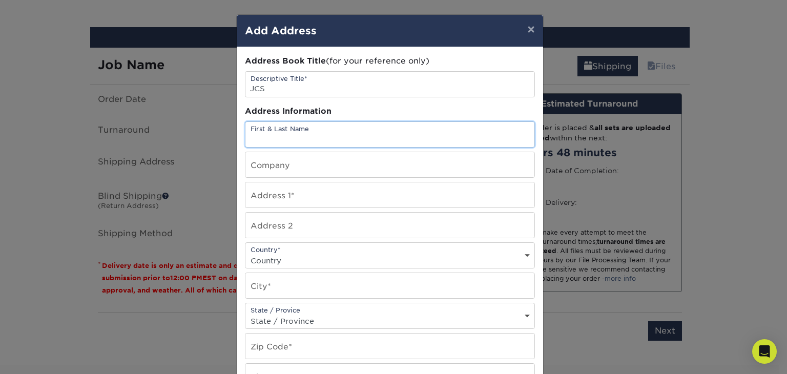
click at [298, 142] on input "text" at bounding box center [389, 134] width 289 height 25
type input "ATTN Receiving DEPT"
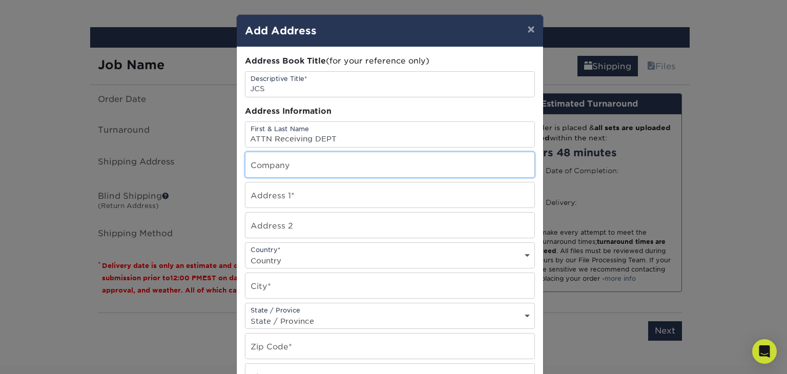
click at [305, 166] on input "text" at bounding box center [389, 164] width 289 height 25
type input "JCS"
click at [271, 138] on input "ATTN Receiving DEPT" at bounding box center [389, 134] width 289 height 25
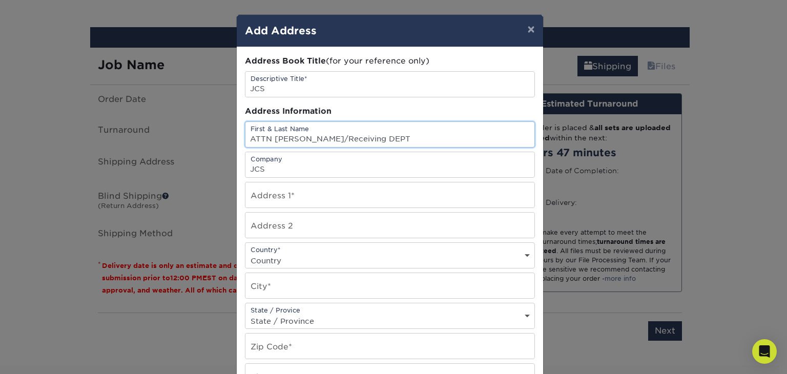
type input "ATTN Clara/Receiving DEPT"
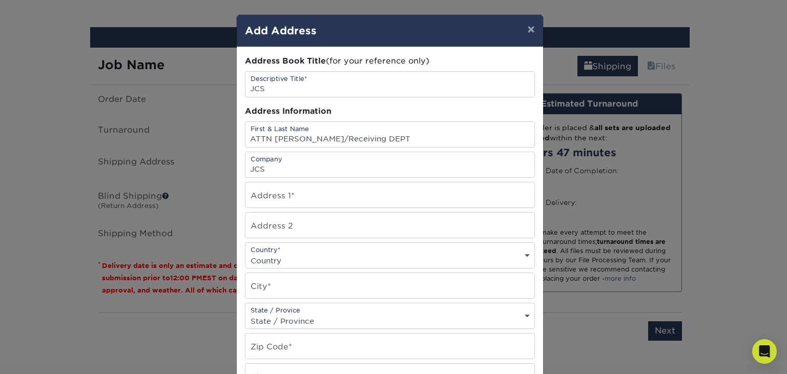
click at [295, 178] on div "Address Book Title (for your reference only) Descriptive Title* JCS Address Inf…" at bounding box center [390, 276] width 290 height 442
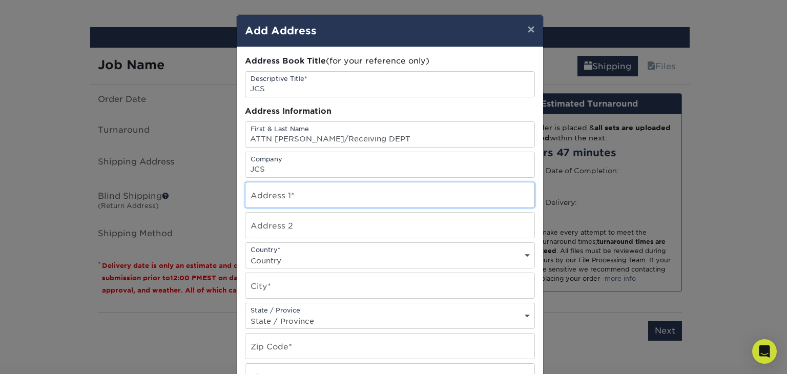
click at [266, 194] on input "text" at bounding box center [389, 194] width 289 height 25
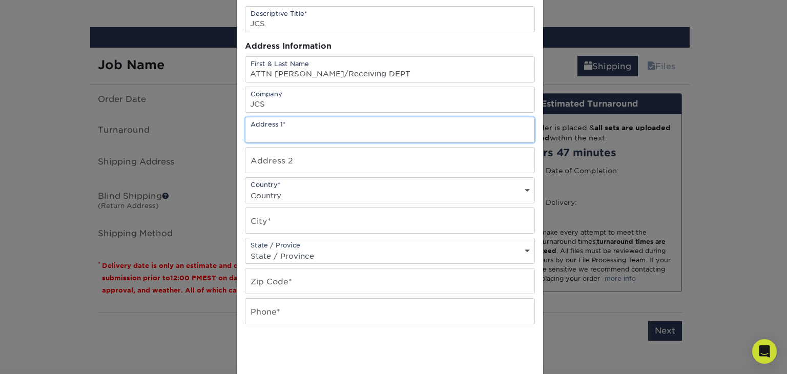
scroll to position [27, 0]
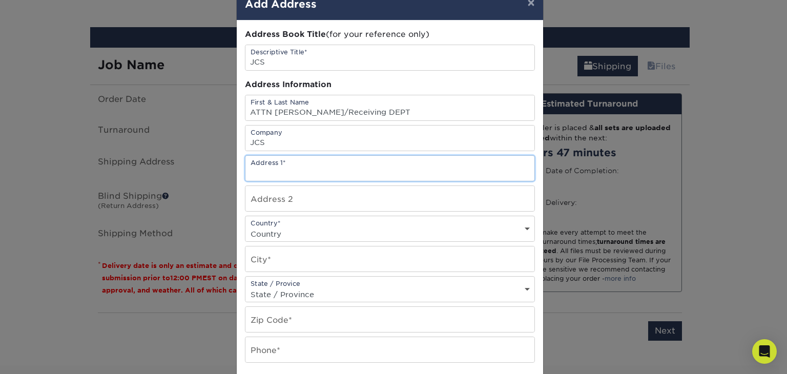
paste input "599 Gotham Pkwy"
type input "599 Gotham Pkwy"
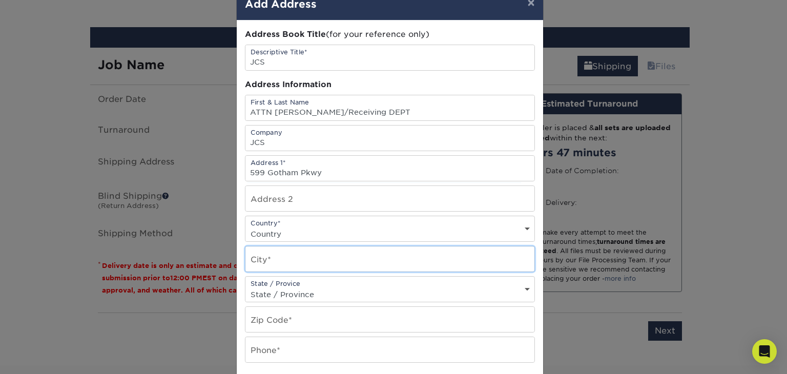
click at [269, 253] on input "text" at bounding box center [389, 258] width 289 height 25
paste input "Carlstadt"
type input "Carlstadt"
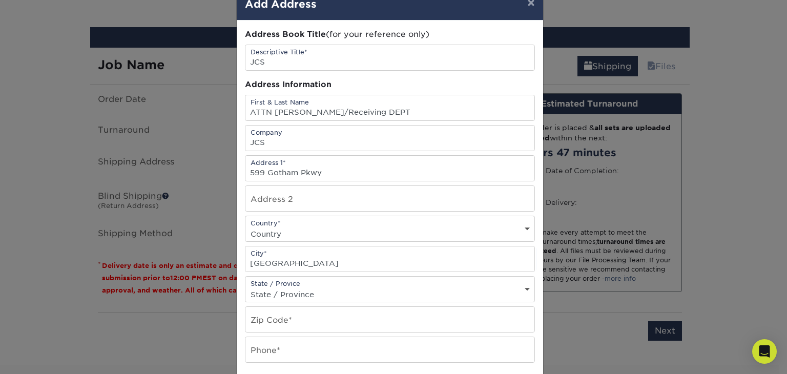
click at [295, 295] on select "State / Province Alabama Alaska Arizona Arkansas California Colorado Connecticu…" at bounding box center [389, 294] width 289 height 15
select select "NJ"
click at [245, 287] on select "State / Province Alabama Alaska Arizona Arkansas California Colorado Connecticu…" at bounding box center [389, 294] width 289 height 15
click at [293, 323] on input "text" at bounding box center [389, 319] width 289 height 25
paste input "07072"
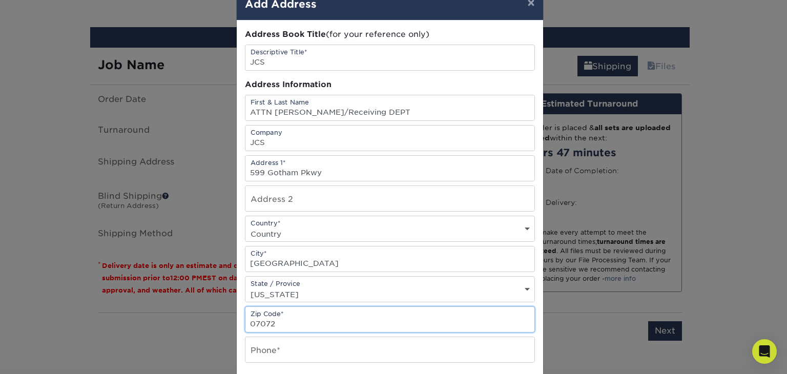
type input "07072"
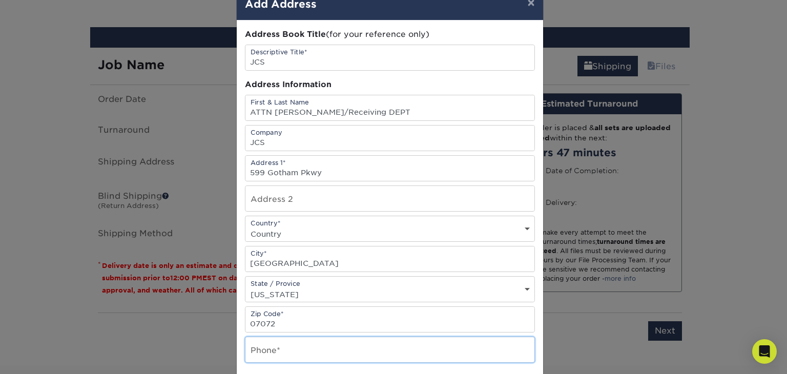
click at [308, 351] on input "text" at bounding box center [389, 349] width 289 height 25
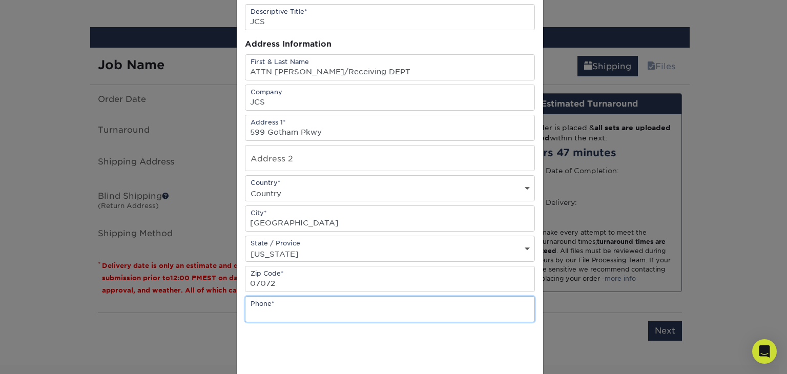
type input "6159461430"
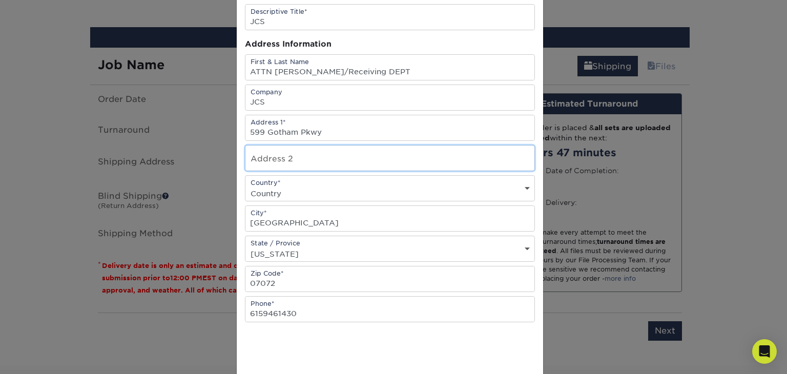
type input "unit i453"
select select "US"
drag, startPoint x: 292, startPoint y: 158, endPoint x: 244, endPoint y: 151, distance: 48.2
click at [245, 151] on input "unit i453" at bounding box center [389, 158] width 289 height 25
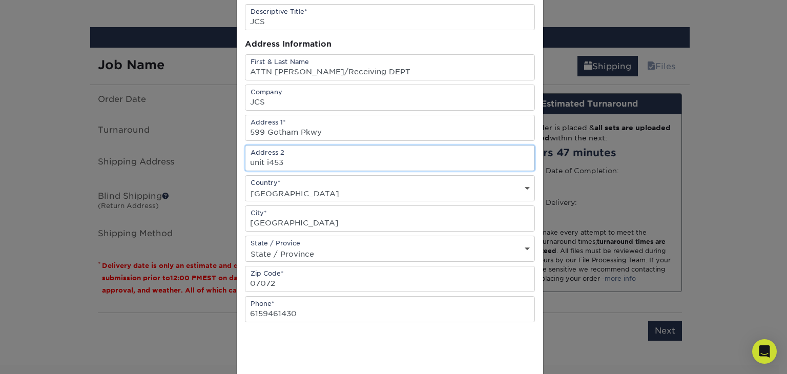
click at [279, 158] on input "unit i453" at bounding box center [389, 158] width 289 height 25
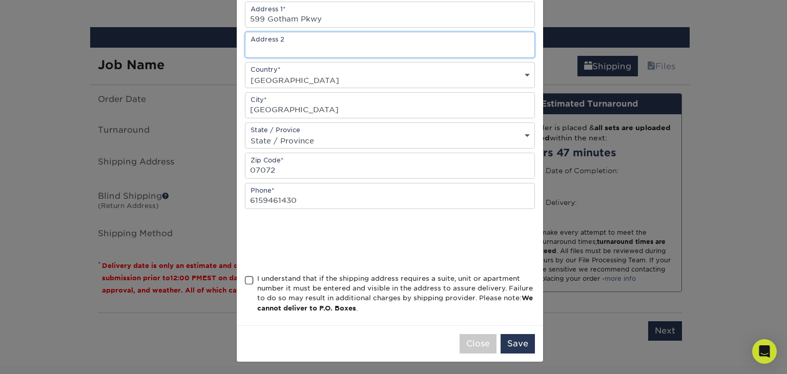
scroll to position [180, 0]
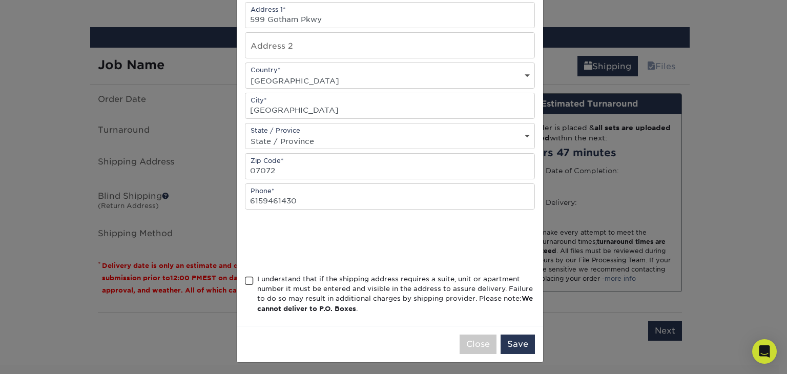
click at [245, 279] on span at bounding box center [249, 281] width 9 height 10
click at [0, 0] on input "I understand that if the shipping address requires a suite, unit or apartment n…" at bounding box center [0, 0] width 0 height 0
click at [514, 341] on button "Save" at bounding box center [518, 344] width 34 height 19
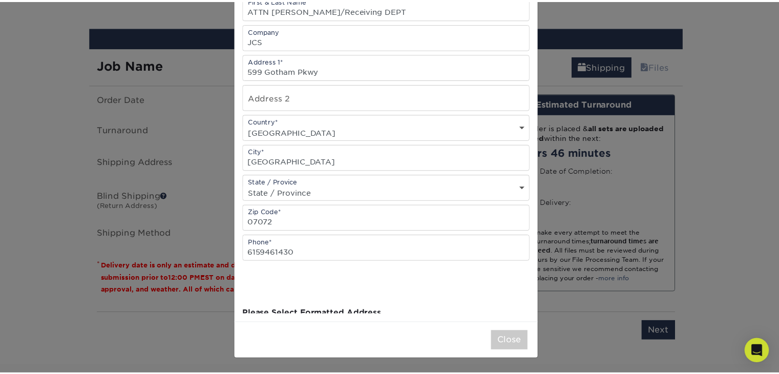
scroll to position [0, 0]
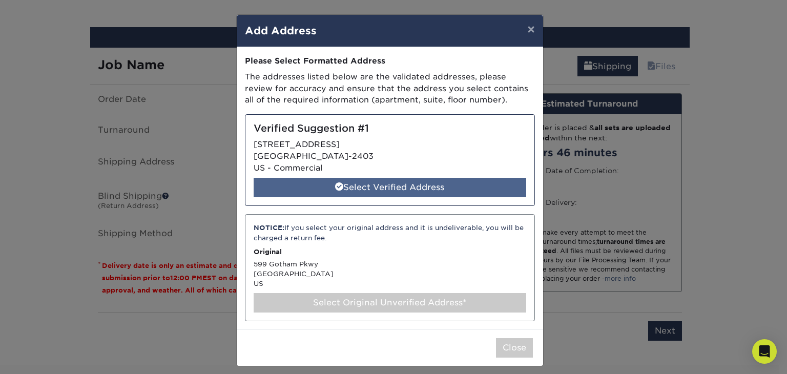
click at [389, 191] on div "Select Verified Address" at bounding box center [390, 187] width 273 height 19
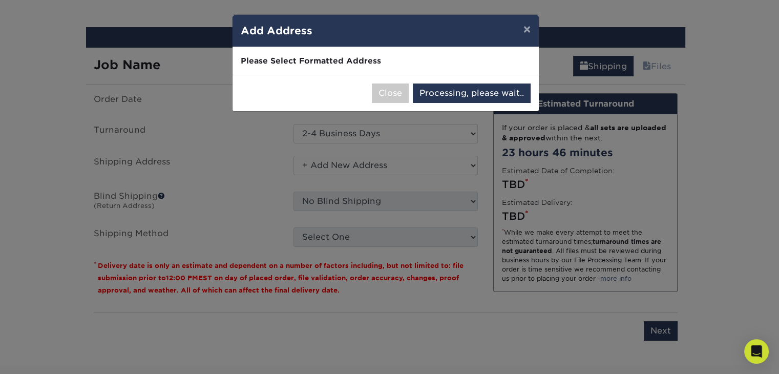
select select "286501"
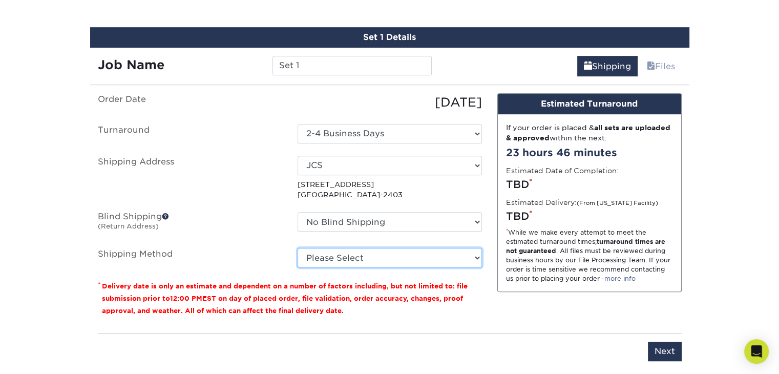
click at [357, 257] on select "Please Select Ground Shipping (+$50.52) 3 Day Shipping Service (+$81.02) 2 Day …" at bounding box center [390, 257] width 184 height 19
select select "03"
click at [298, 248] on select "Please Select Ground Shipping (+$50.52) 3 Day Shipping Service (+$81.02) 2 Day …" at bounding box center [390, 257] width 184 height 19
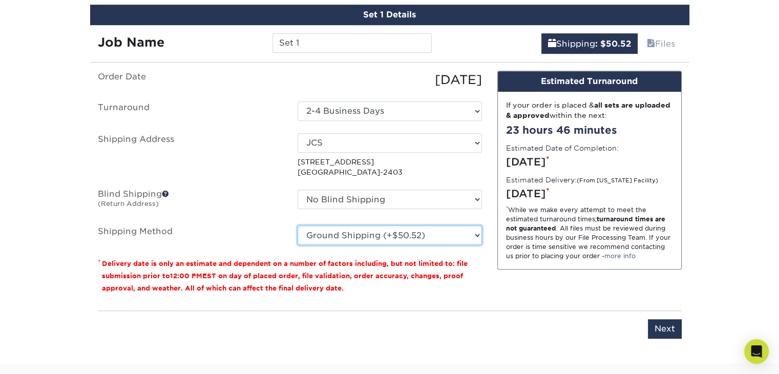
scroll to position [622, 0]
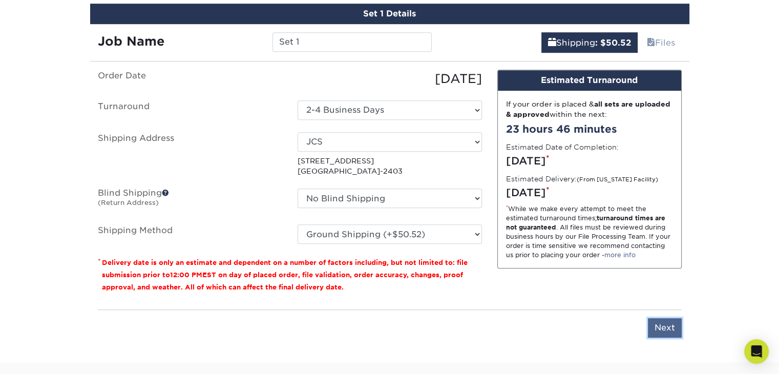
click at [668, 323] on input "Next" at bounding box center [665, 327] width 34 height 19
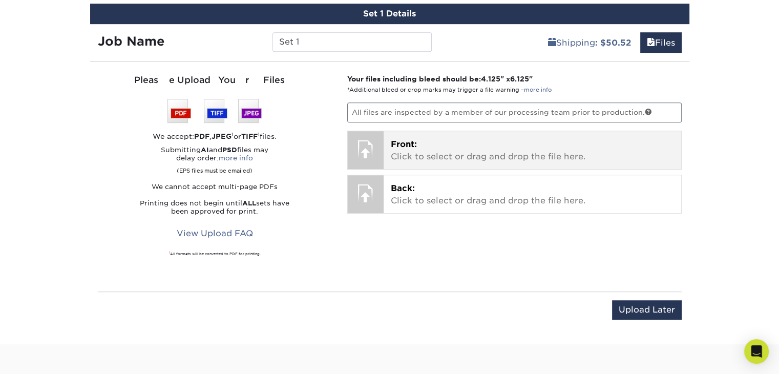
click at [523, 151] on p "Front: Click to select or drag and drop the file here." at bounding box center [532, 150] width 283 height 25
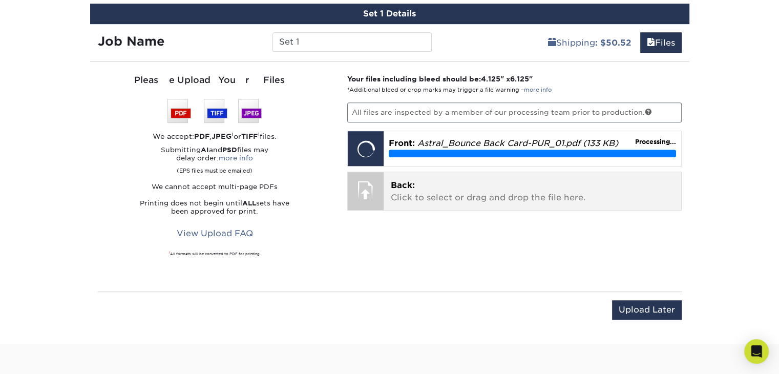
click at [410, 192] on p "Back: Click to select or drag and drop the file here." at bounding box center [532, 191] width 283 height 25
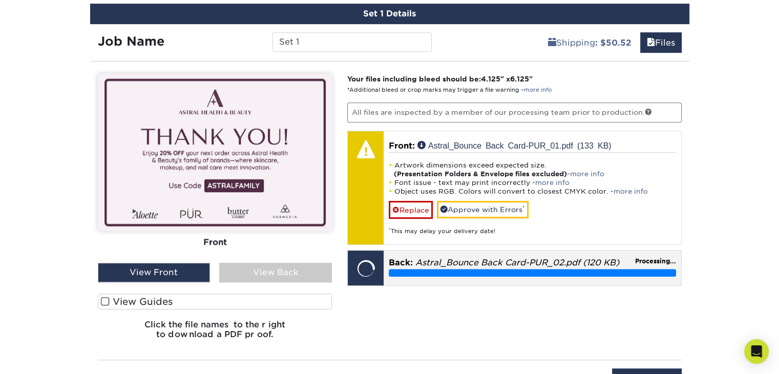
click at [0, 0] on div "Replace Approve with Errors * * This may delay your delivery date!" at bounding box center [0, 0] width 0 height 0
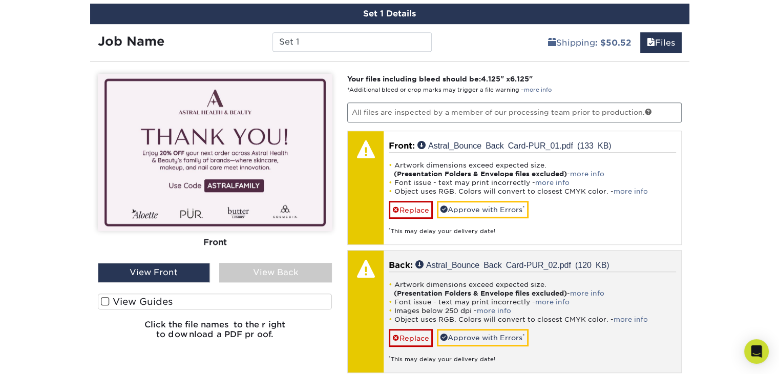
click at [411, 266] on span "Back:" at bounding box center [401, 265] width 24 height 10
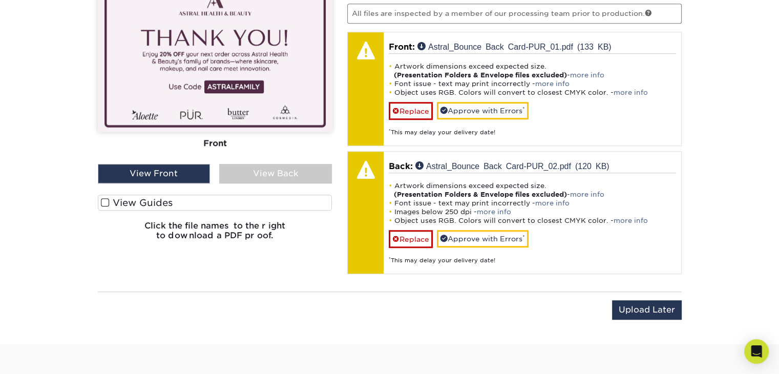
scroll to position [720, 0]
click at [495, 306] on div "Upload Later Save & Continue Continue" at bounding box center [390, 317] width 584 height 32
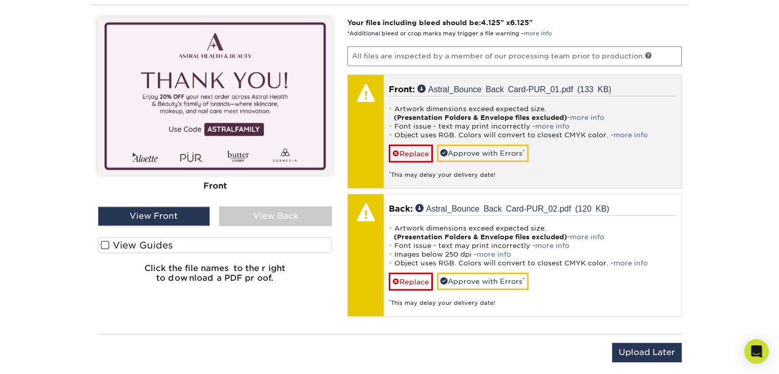
scroll to position [629, 0]
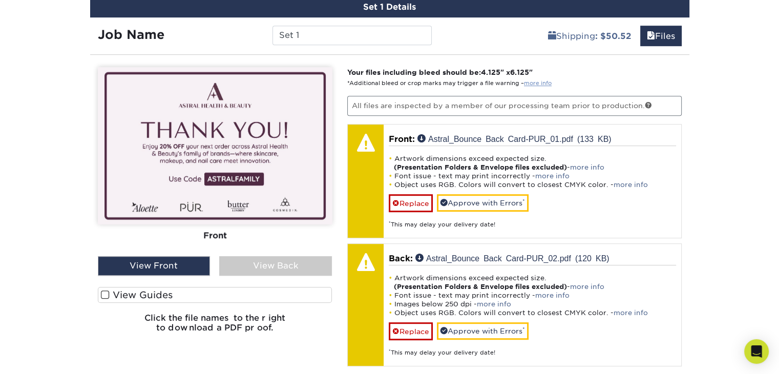
click at [535, 82] on link "more info" at bounding box center [538, 83] width 28 height 7
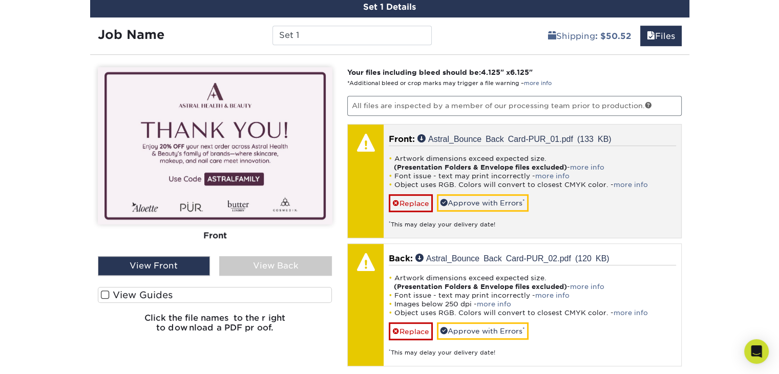
scroll to position [676, 0]
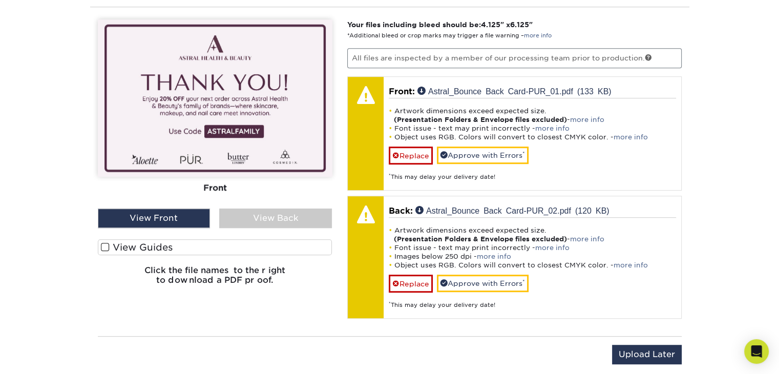
click at [261, 218] on div "View Back" at bounding box center [275, 218] width 113 height 19
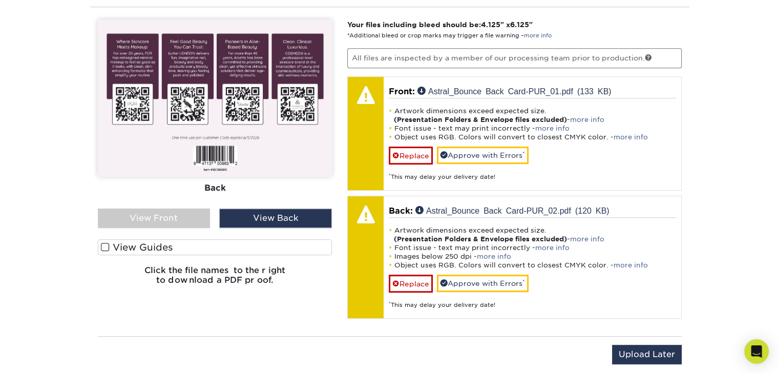
click at [166, 218] on div "View Front" at bounding box center [154, 218] width 113 height 19
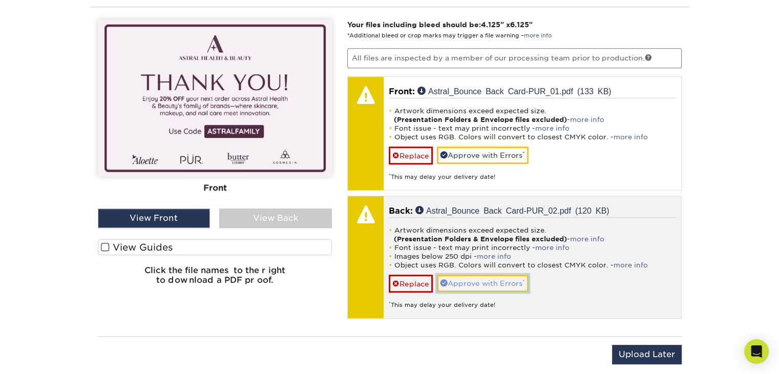
click at [453, 280] on link "Approve with Errors *" at bounding box center [483, 283] width 92 height 17
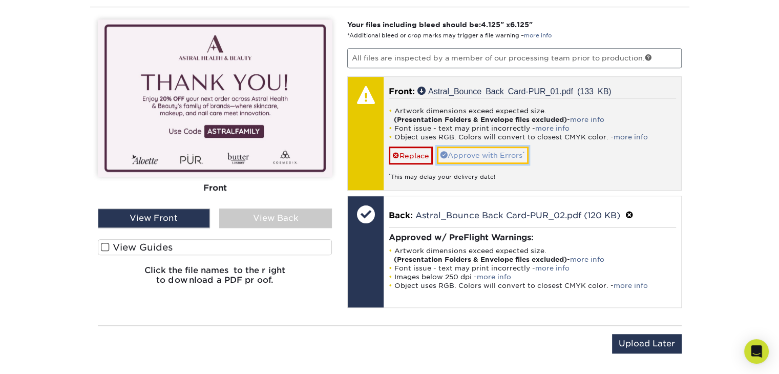
click at [455, 152] on link "Approve with Errors *" at bounding box center [483, 155] width 92 height 17
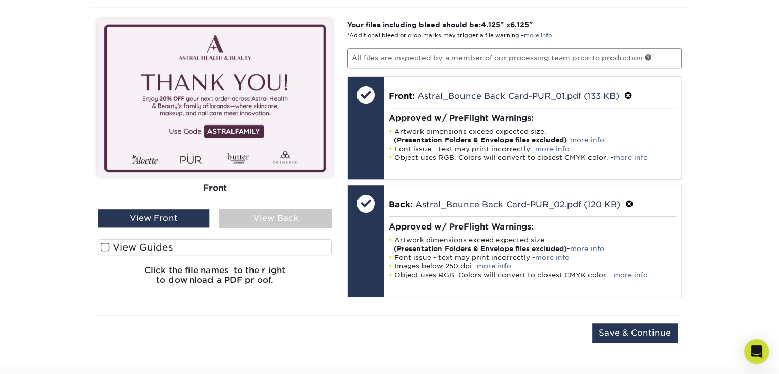
click at [192, 273] on h6 "Click the file names to the right to download a PDF proof." at bounding box center [215, 279] width 235 height 28
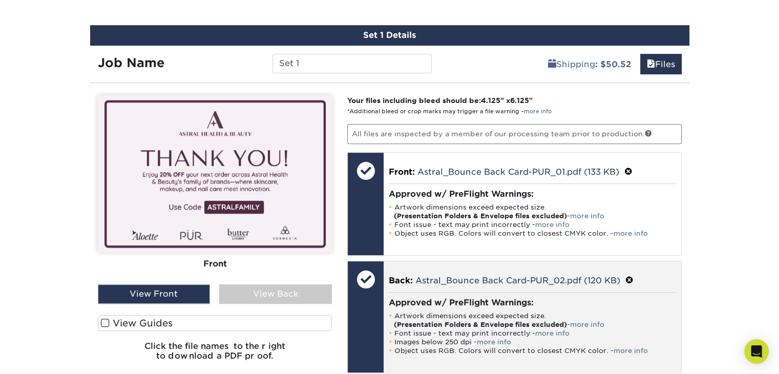
scroll to position [561, 0]
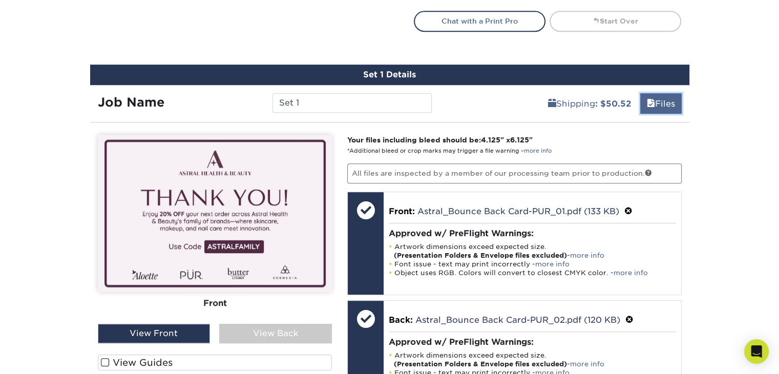
click at [659, 99] on link "Files" at bounding box center [662, 103] width 42 height 20
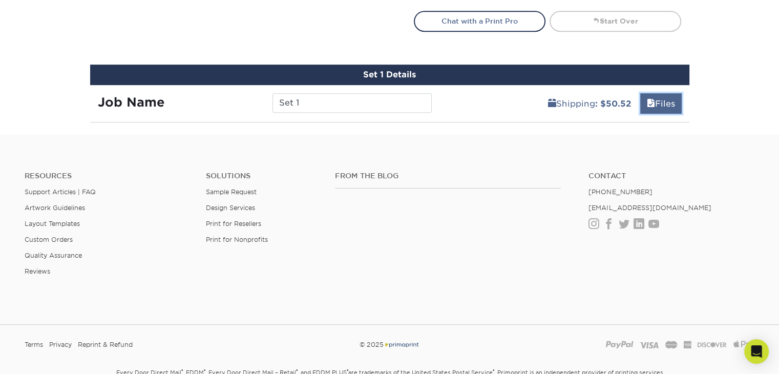
click at [654, 106] on link "Files" at bounding box center [662, 103] width 42 height 20
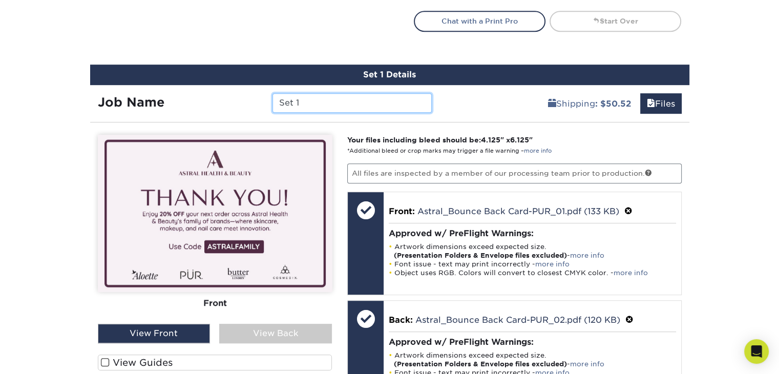
click at [342, 105] on input "Set 1" at bounding box center [352, 102] width 159 height 19
drag, startPoint x: 306, startPoint y: 101, endPoint x: 238, endPoint y: 92, distance: 68.8
click at [238, 93] on div "Job Name Set 1" at bounding box center [265, 102] width 350 height 19
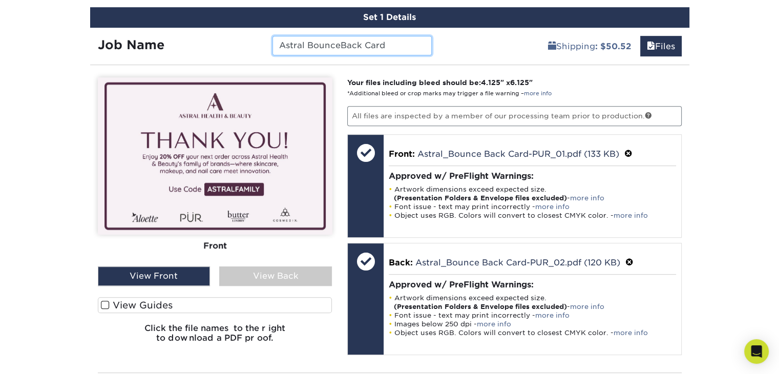
type input "Astral BounceBack Card"
click at [107, 305] on span at bounding box center [105, 305] width 9 height 10
click at [0, 0] on input "View Guides" at bounding box center [0, 0] width 0 height 0
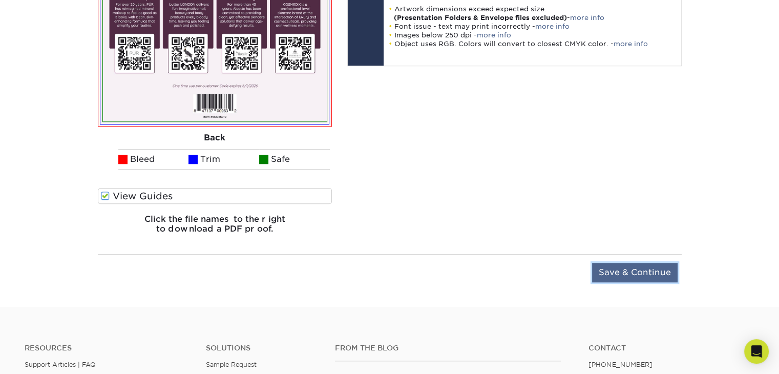
click at [635, 271] on input "Save & Continue" at bounding box center [635, 272] width 86 height 19
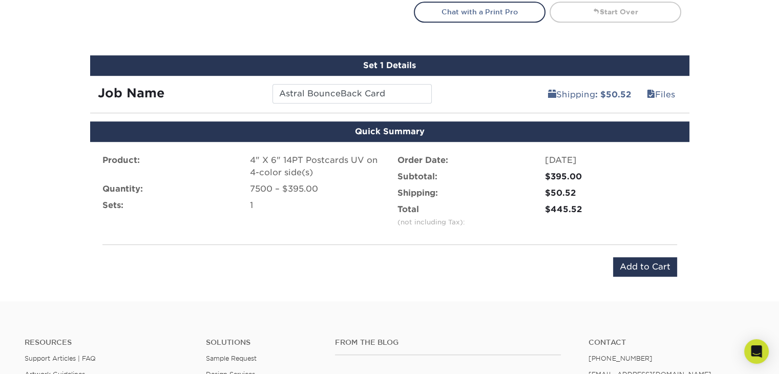
scroll to position [570, 0]
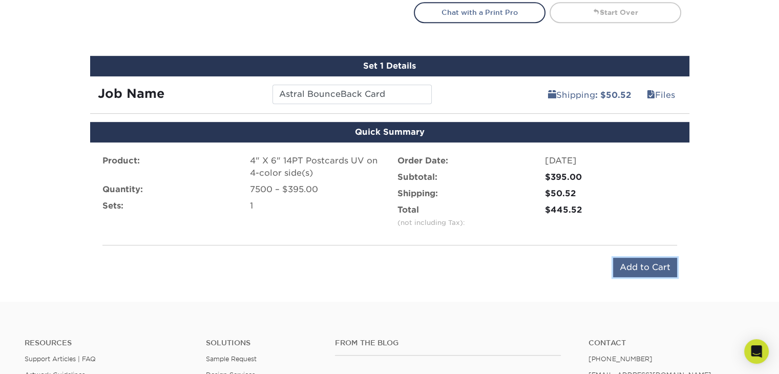
click at [656, 264] on input "Add to Cart" at bounding box center [645, 267] width 64 height 19
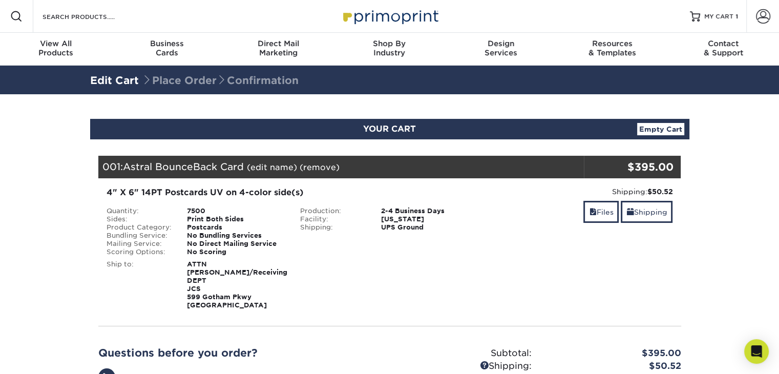
click at [541, 302] on div "4" X 6" 14PT Postcards UV on 4-color side(s) Quantity: 7500 Sides: Print Both S…" at bounding box center [390, 247] width 599 height 139
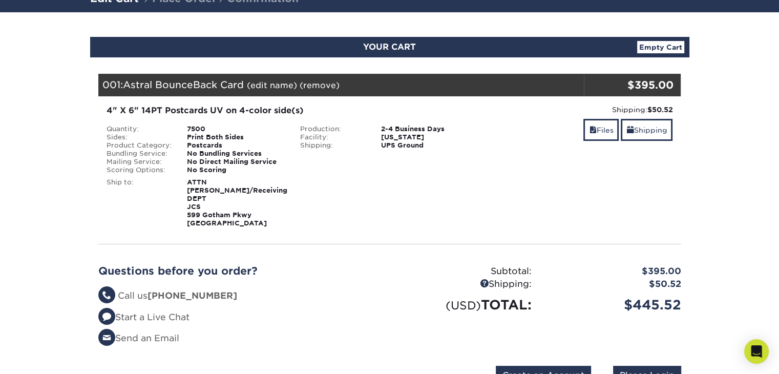
scroll to position [82, 0]
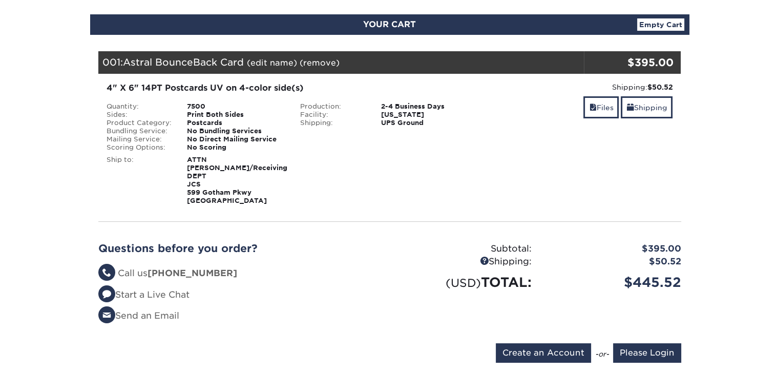
scroll to position [155, 0]
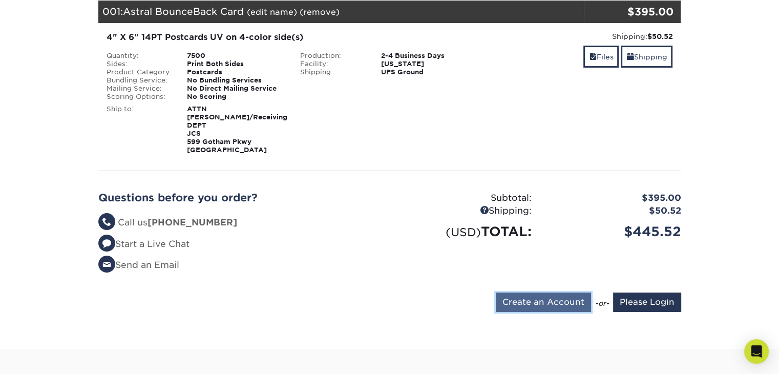
click at [564, 294] on input "Create an Account" at bounding box center [543, 302] width 95 height 19
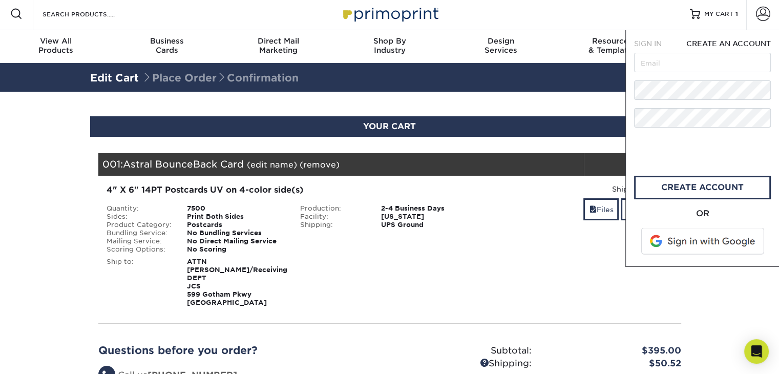
scroll to position [0, 0]
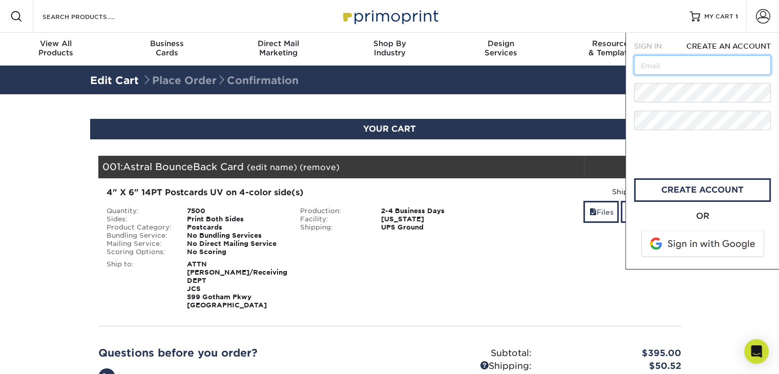
click at [731, 68] on input "text" at bounding box center [702, 64] width 137 height 19
type input "[EMAIL_ADDRESS][DOMAIN_NAME]"
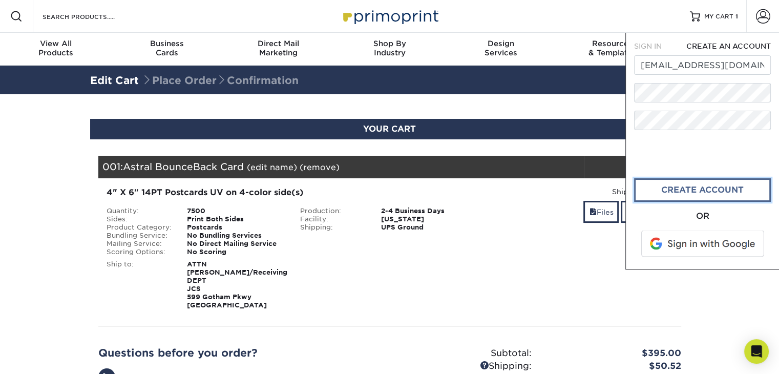
click at [678, 191] on link "create account" at bounding box center [702, 190] width 137 height 24
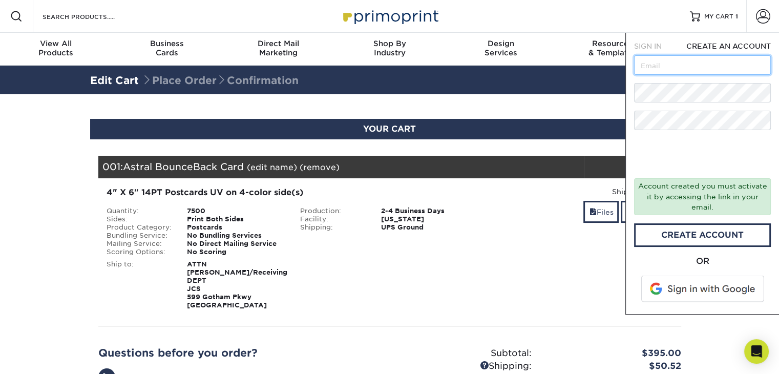
click at [656, 68] on input "text" at bounding box center [702, 64] width 137 height 19
click at [646, 50] on span "SIGN IN" at bounding box center [648, 46] width 28 height 8
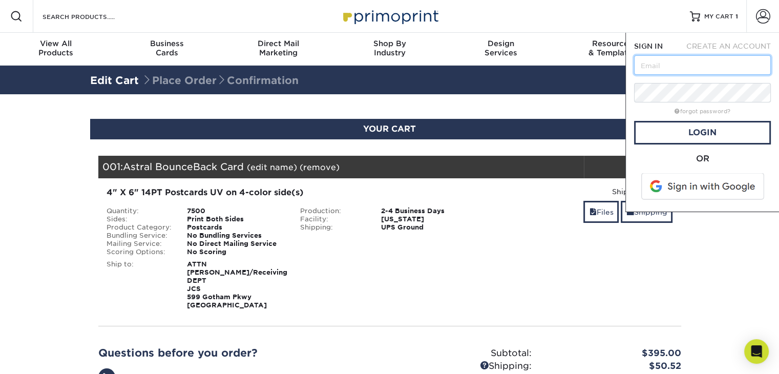
type input "[EMAIL_ADDRESS][DOMAIN_NAME]"
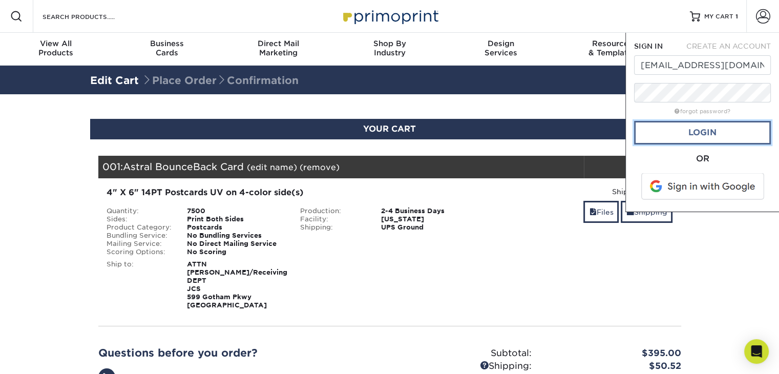
click at [686, 140] on link "Login" at bounding box center [702, 133] width 137 height 24
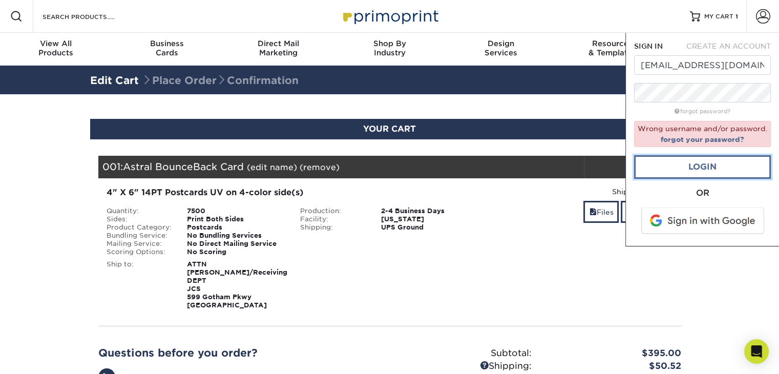
click at [683, 165] on link "Login" at bounding box center [702, 167] width 137 height 24
click at [651, 171] on link "Login" at bounding box center [702, 167] width 137 height 24
click at [696, 73] on input "[EMAIL_ADDRESS][DOMAIN_NAME]" at bounding box center [702, 64] width 137 height 19
click at [695, 219] on span at bounding box center [703, 221] width 131 height 27
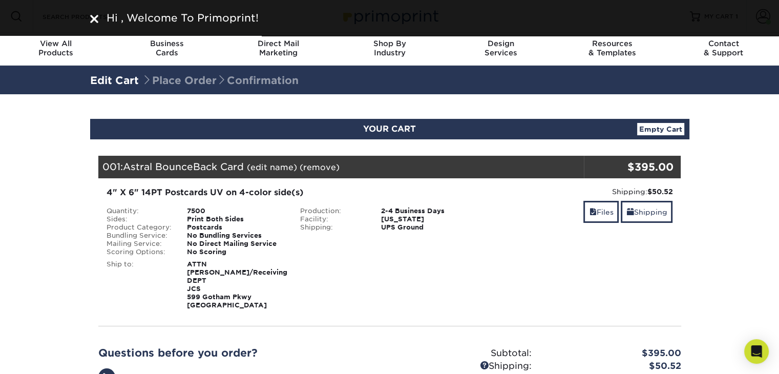
click at [581, 255] on div "Shipping: $50.52 Discount: - $0.00 Files Shipping" at bounding box center [584, 248] width 194 height 123
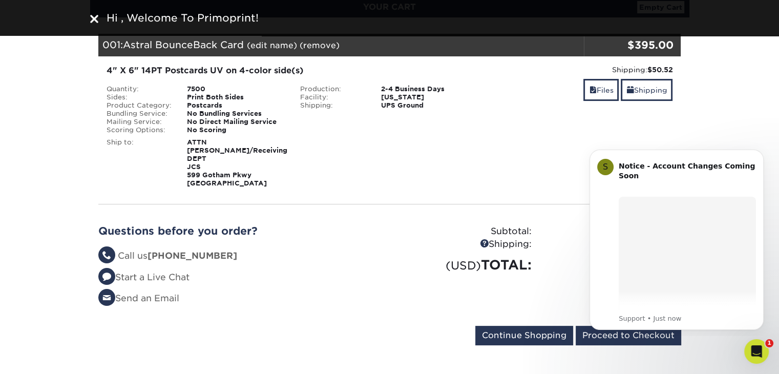
scroll to position [129, 0]
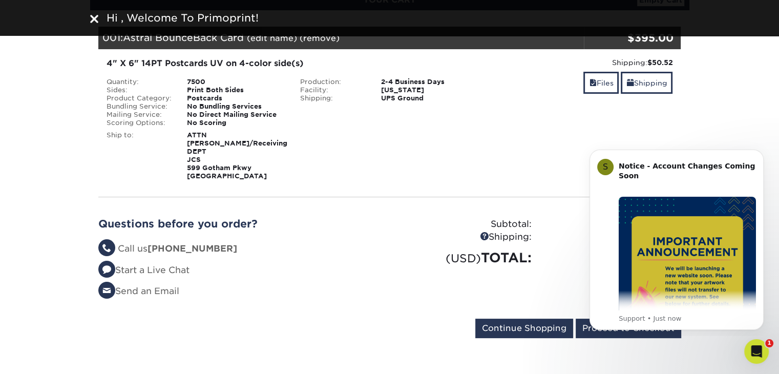
click at [531, 231] on div "Shipping:" at bounding box center [465, 237] width 150 height 13
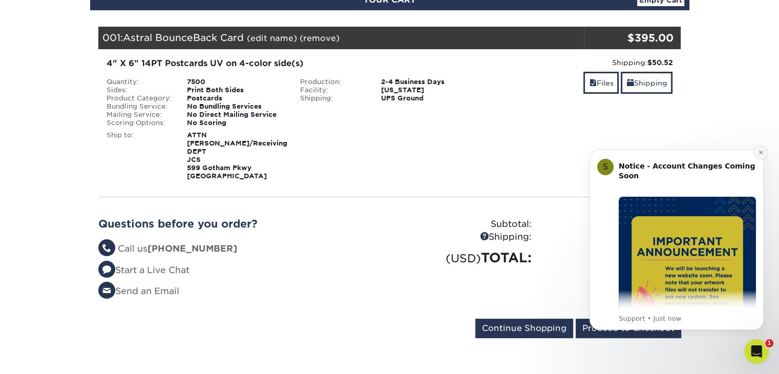
click at [756, 153] on button "Dismiss notification" at bounding box center [760, 152] width 13 height 13
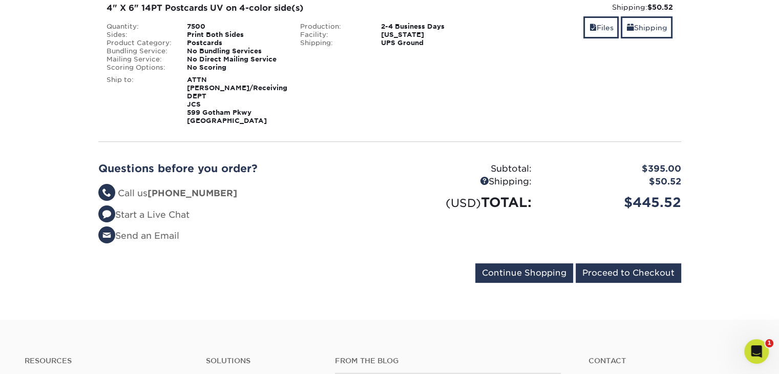
scroll to position [184, 0]
click at [624, 263] on input "Proceed to Checkout" at bounding box center [629, 272] width 106 height 19
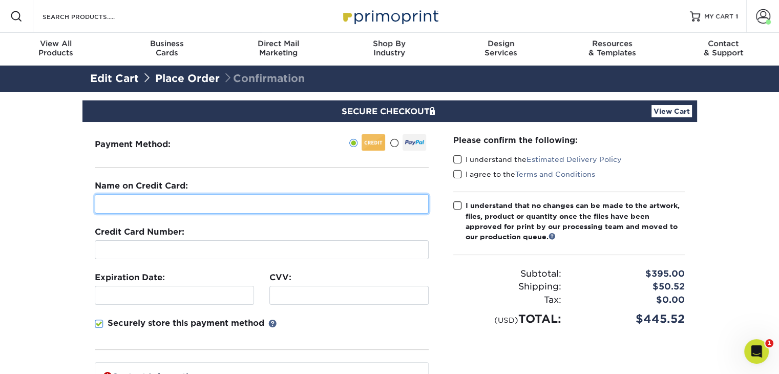
click at [166, 198] on input "text" at bounding box center [262, 203] width 334 height 19
type input "[PERSON_NAME]"
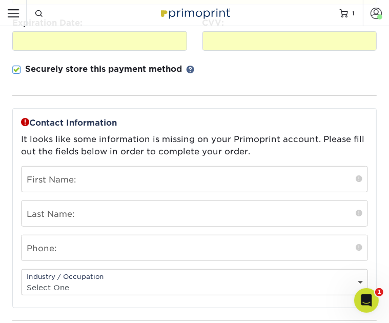
scroll to position [235, 0]
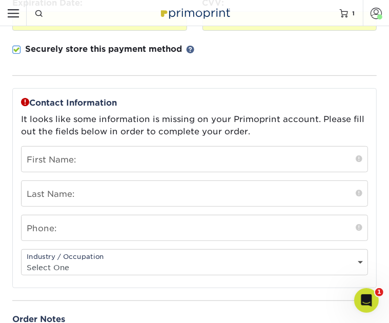
click at [71, 172] on div "First Name:" at bounding box center [194, 159] width 347 height 26
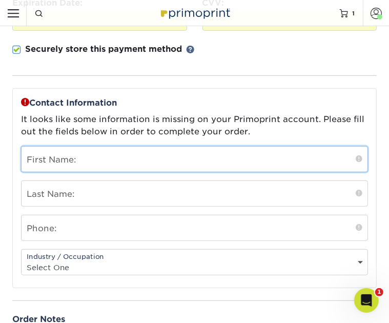
click at [61, 172] on input "text" at bounding box center [195, 159] width 346 height 25
drag, startPoint x: 61, startPoint y: 230, endPoint x: 43, endPoint y: 231, distance: 18.5
click at [43, 172] on input "text" at bounding box center [195, 159] width 346 height 25
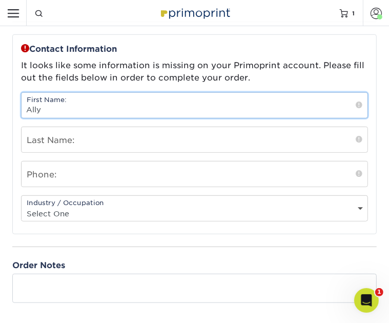
type input "Ally"
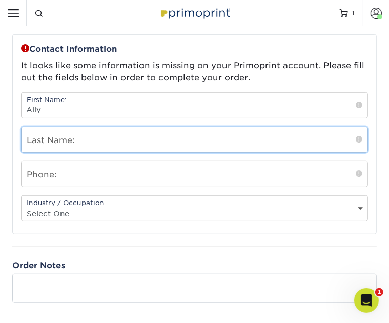
click at [47, 152] on input "text" at bounding box center [195, 139] width 346 height 25
type input "Axford"
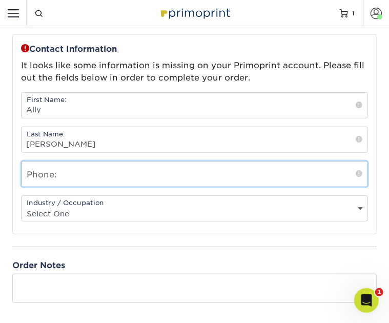
click at [46, 187] on input "text" at bounding box center [195, 173] width 346 height 25
type input "6159461430"
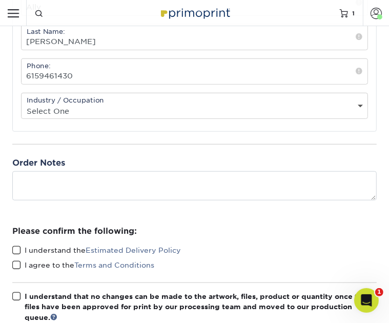
scroll to position [399, 0]
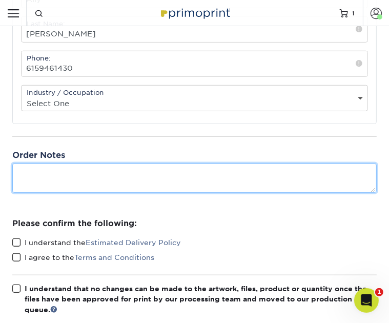
click at [105, 193] on textarea at bounding box center [194, 177] width 364 height 29
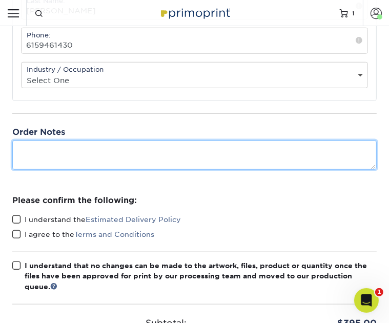
scroll to position [422, 0]
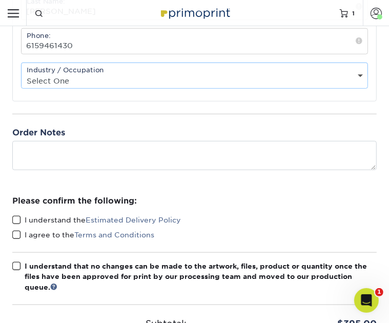
click at [167, 88] on select "Select One Administrative Executive Human Resources Construction Education Ente…" at bounding box center [195, 80] width 346 height 15
select select "25"
click at [22, 88] on select "Select One Administrative Executive Human Resources Construction Education Ente…" at bounding box center [195, 80] width 346 height 15
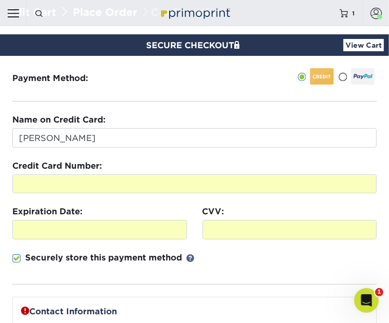
scroll to position [25, 0]
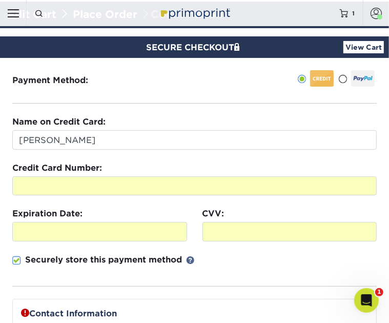
click at [0, 0] on input "I understand the Estimated Delivery Policy" at bounding box center [0, 0] width 0 height 0
click at [0, 0] on input "I agree to the Terms and Conditions" at bounding box center [0, 0] width 0 height 0
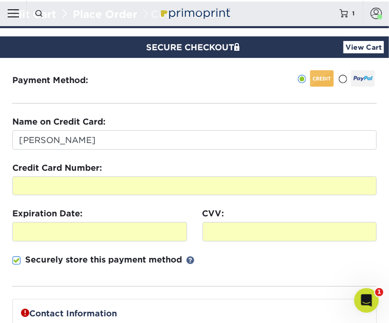
click at [0, 0] on input "I understand that no changes can be made to the artwork, files, product or quan…" at bounding box center [0, 0] width 0 height 0
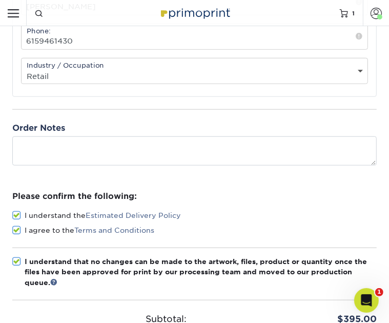
scroll to position [426, 0]
type input "STILL PROCESSING, PLEASE WAIT.."
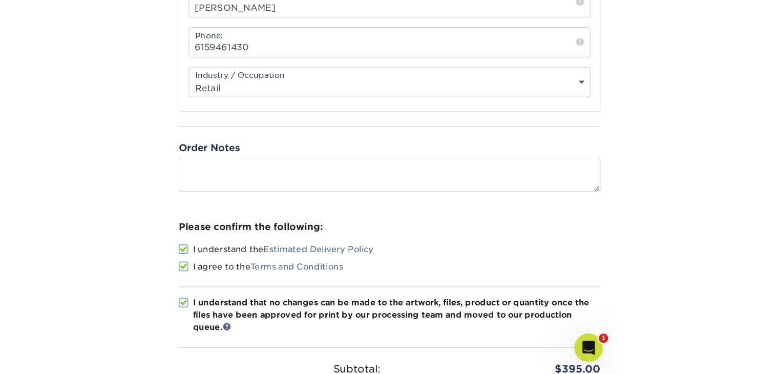
scroll to position [422, 0]
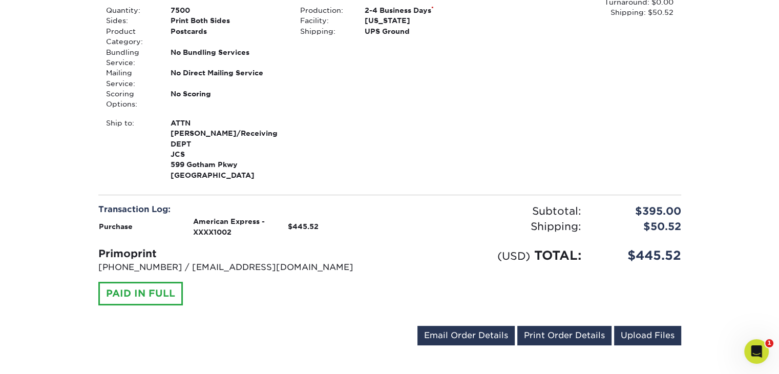
scroll to position [354, 0]
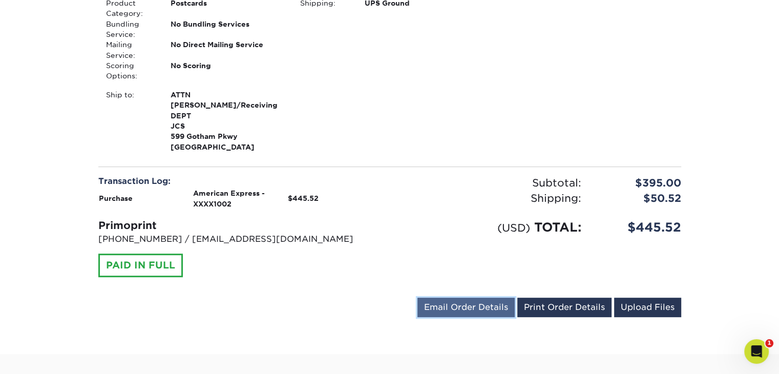
click at [453, 298] on link "Email Order Details" at bounding box center [466, 307] width 97 height 19
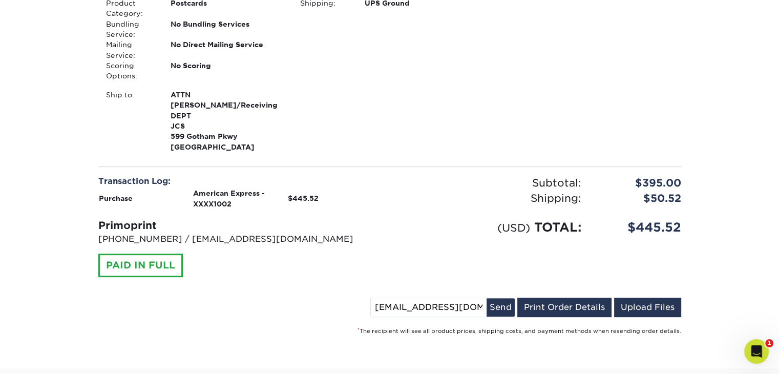
drag, startPoint x: 476, startPoint y: 284, endPoint x: 344, endPoint y: 268, distance: 132.1
click at [344, 268] on div "Order #: 25930-11482-57109 [DATE] 1:14pm Go to My Account Continue Shopping Tha…" at bounding box center [389, 64] width 583 height 542
type input "[EMAIL_ADDRESS][DOMAIN_NAME]"
click at [512, 298] on button "Send" at bounding box center [501, 307] width 28 height 18
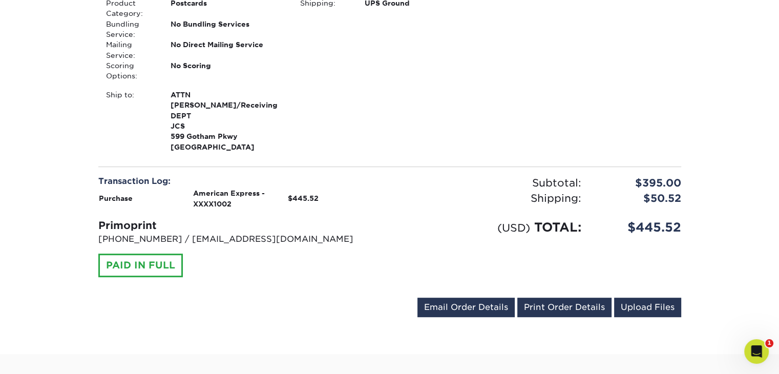
scroll to position [334, 0]
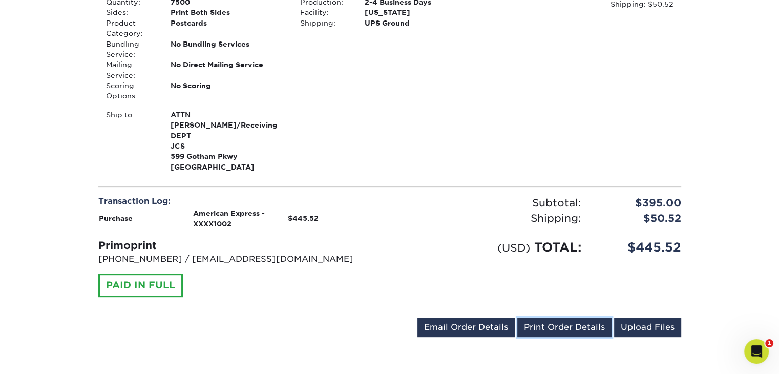
drag, startPoint x: 566, startPoint y: 306, endPoint x: 631, endPoint y: 335, distance: 70.9
click at [566, 318] on link "Print Order Details" at bounding box center [565, 327] width 94 height 19
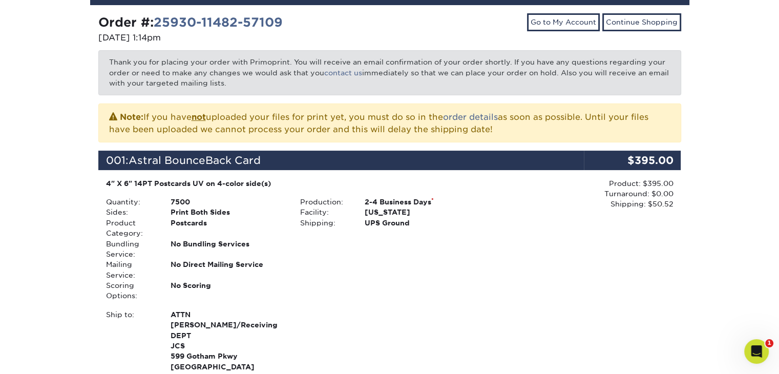
scroll to position [0, 0]
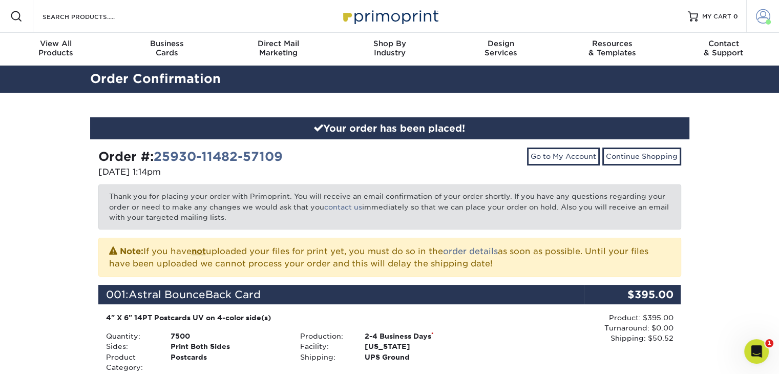
click at [765, 17] on span at bounding box center [763, 16] width 14 height 14
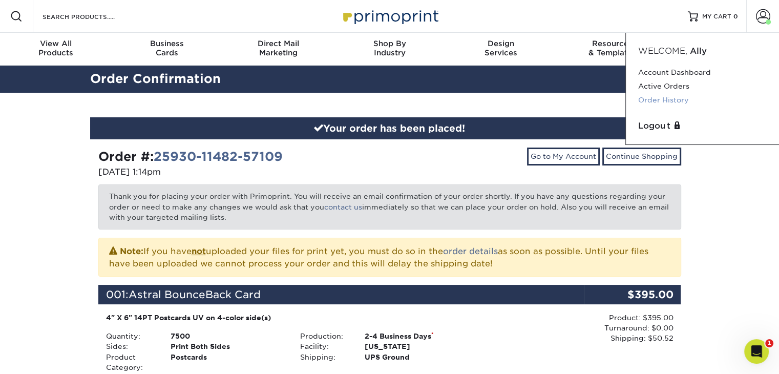
click at [662, 99] on link "Order History" at bounding box center [702, 100] width 129 height 14
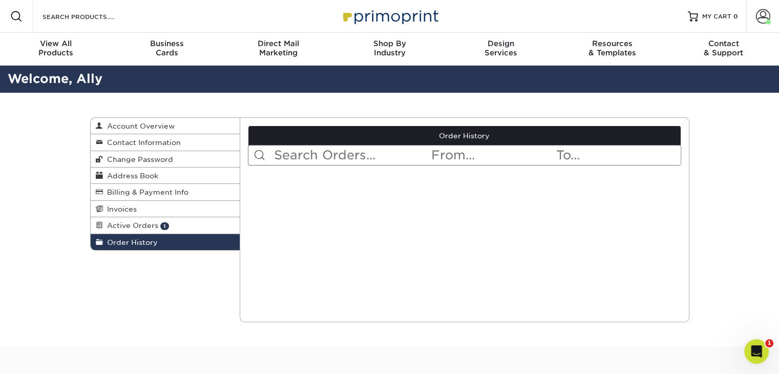
click at [344, 227] on div "Current Orders 1 Active 0 Missing Files" at bounding box center [465, 219] width 450 height 205
click at [162, 225] on span "1" at bounding box center [164, 226] width 9 height 8
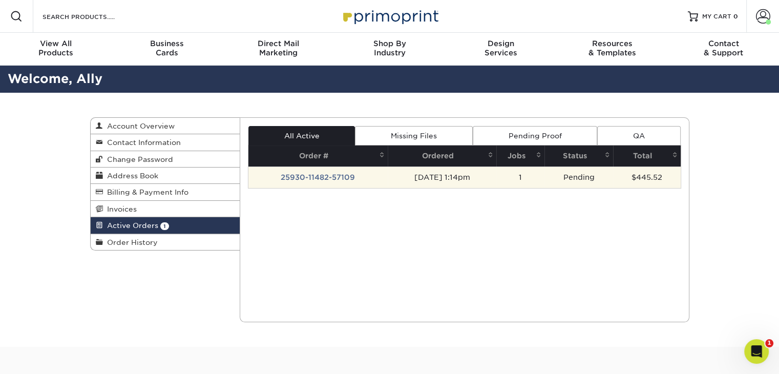
click at [342, 176] on td "25930-11482-57109" at bounding box center [318, 178] width 139 height 22
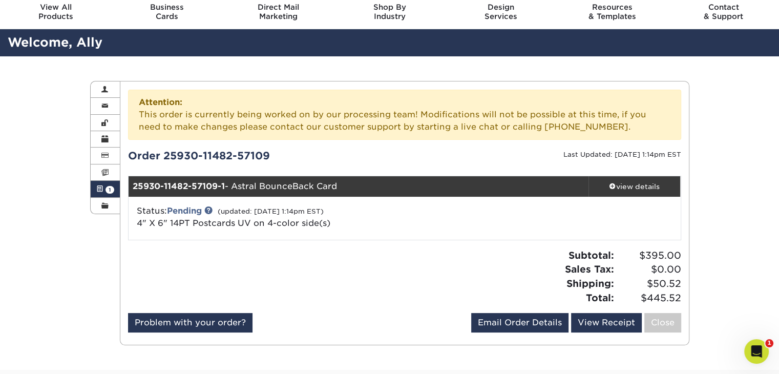
scroll to position [43, 0]
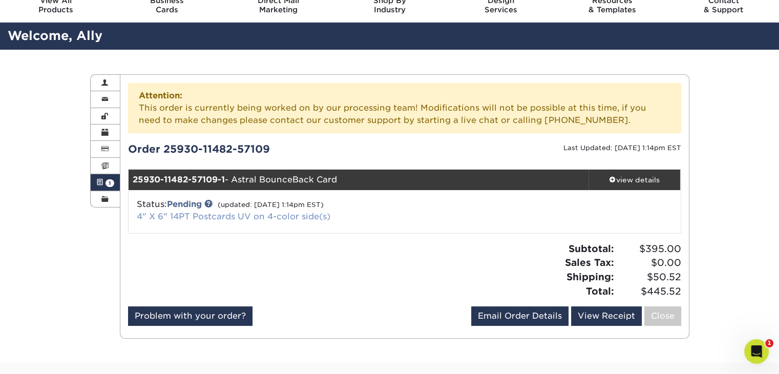
click at [185, 214] on link "4" X 6" 14PT Postcards UV on 4-color side(s)" at bounding box center [234, 217] width 194 height 10
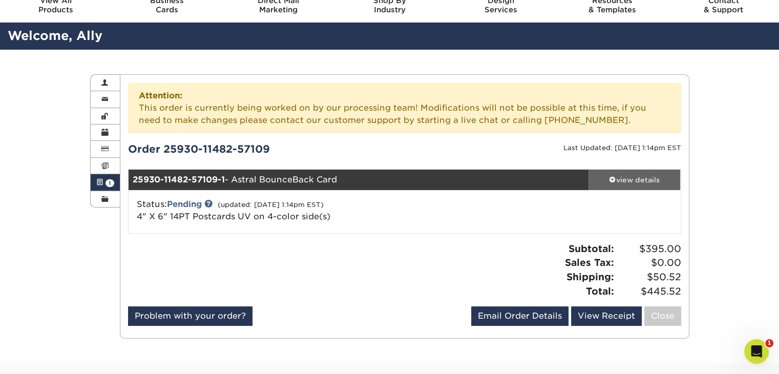
click at [638, 175] on div "view details" at bounding box center [635, 180] width 92 height 10
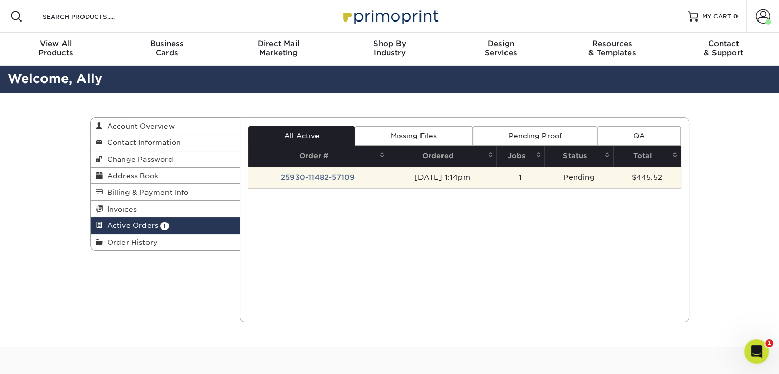
click at [323, 179] on td "25930-11482-57109" at bounding box center [318, 178] width 139 height 22
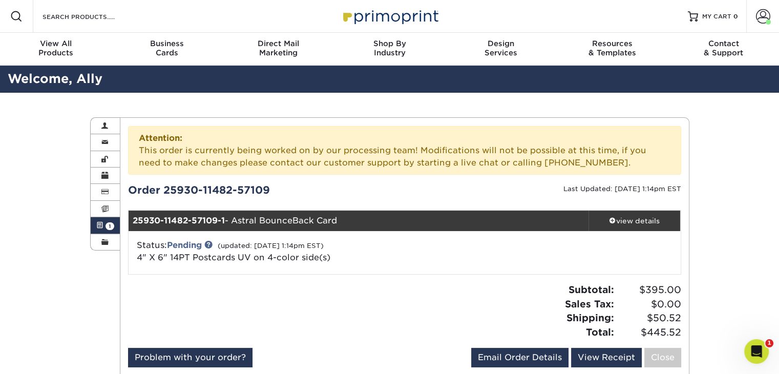
click at [636, 167] on div "Attention: This order is currently being worked on by our processing team! Modi…" at bounding box center [404, 150] width 553 height 49
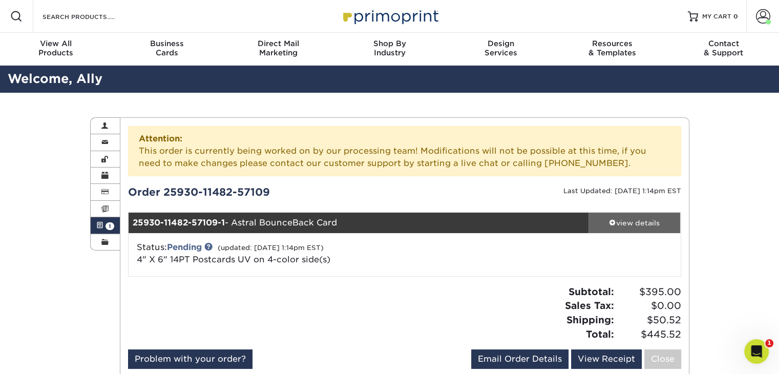
click at [636, 224] on div "view details" at bounding box center [635, 223] width 92 height 10
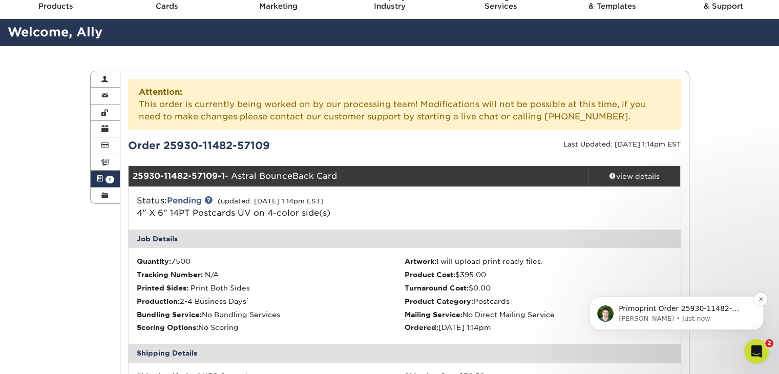
click at [662, 314] on p "[PERSON_NAME] • Just now" at bounding box center [685, 318] width 132 height 9
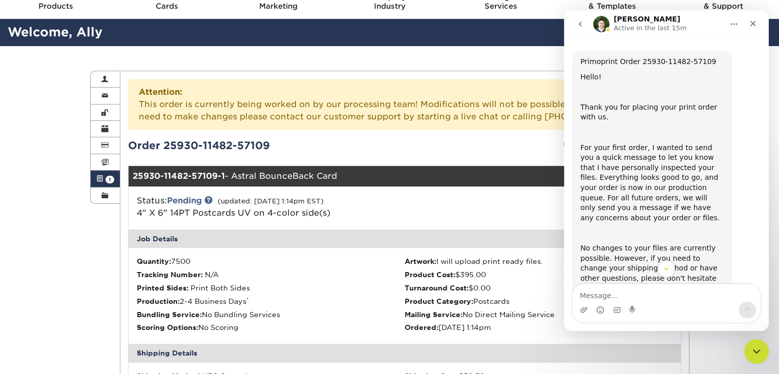
scroll to position [9, 0]
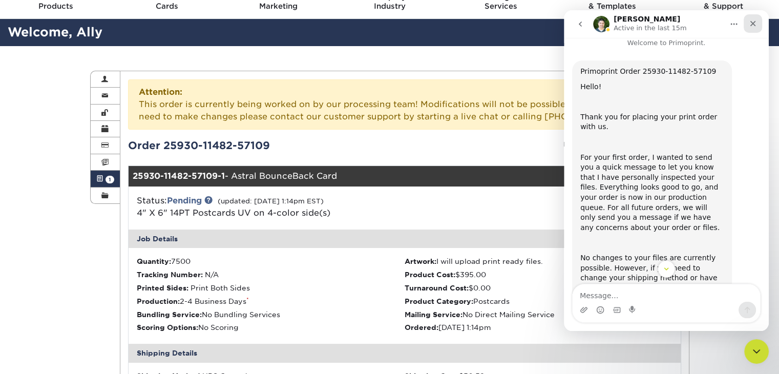
click at [757, 16] on div "Close" at bounding box center [753, 23] width 18 height 18
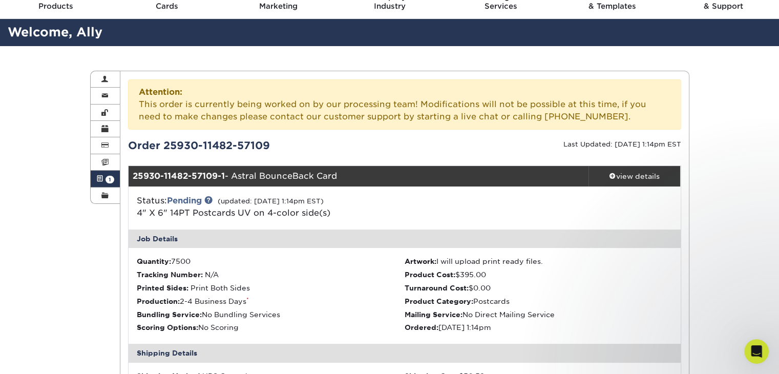
scroll to position [135, 0]
